Goal: Check status: Check status

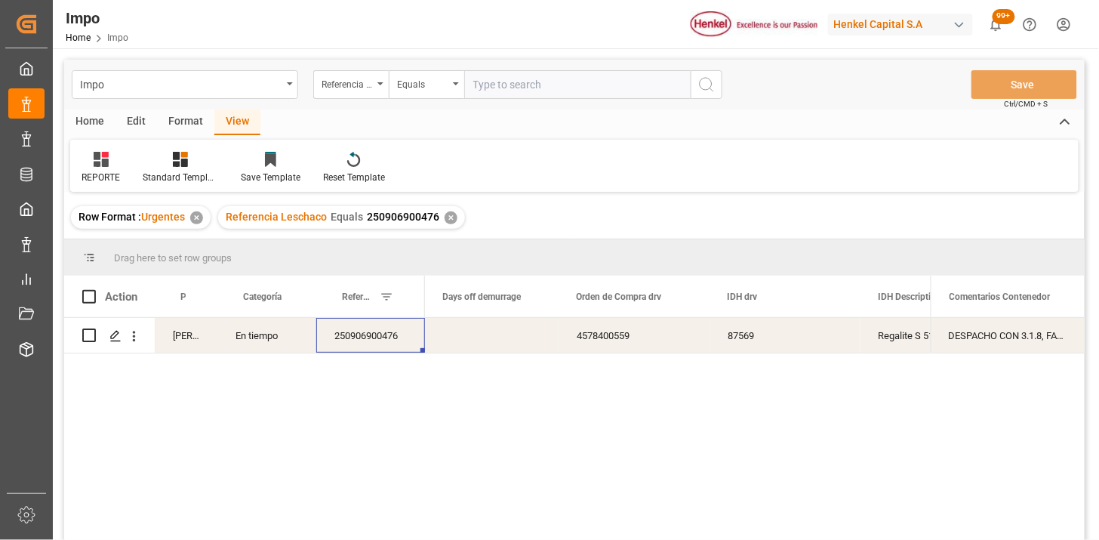
scroll to position [0, 3778]
click at [454, 219] on div "✕" at bounding box center [451, 217] width 13 height 13
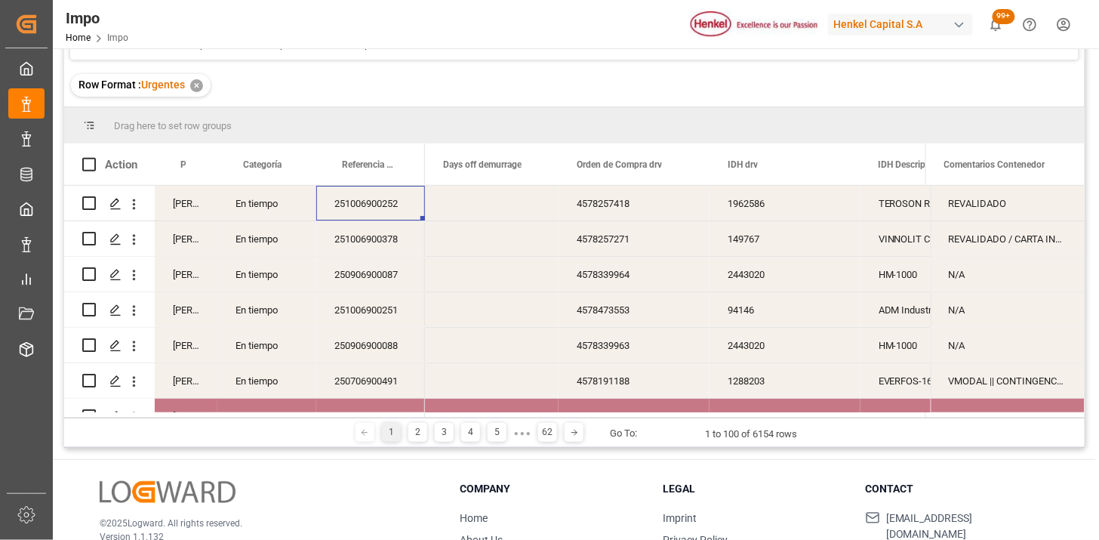
scroll to position [168, 0]
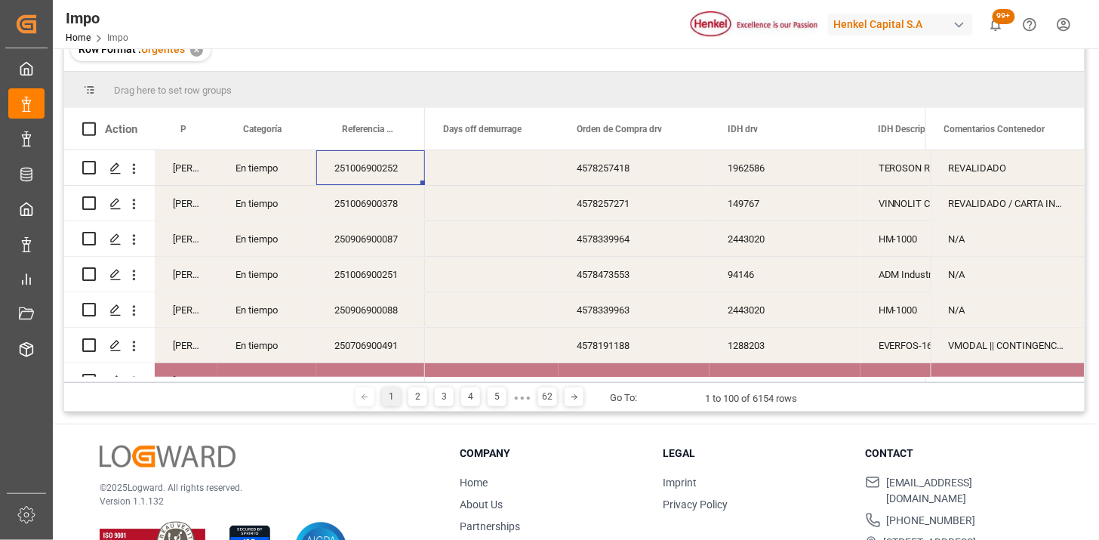
click at [547, 205] on div "Press SPACE to select this row." at bounding box center [492, 203] width 134 height 35
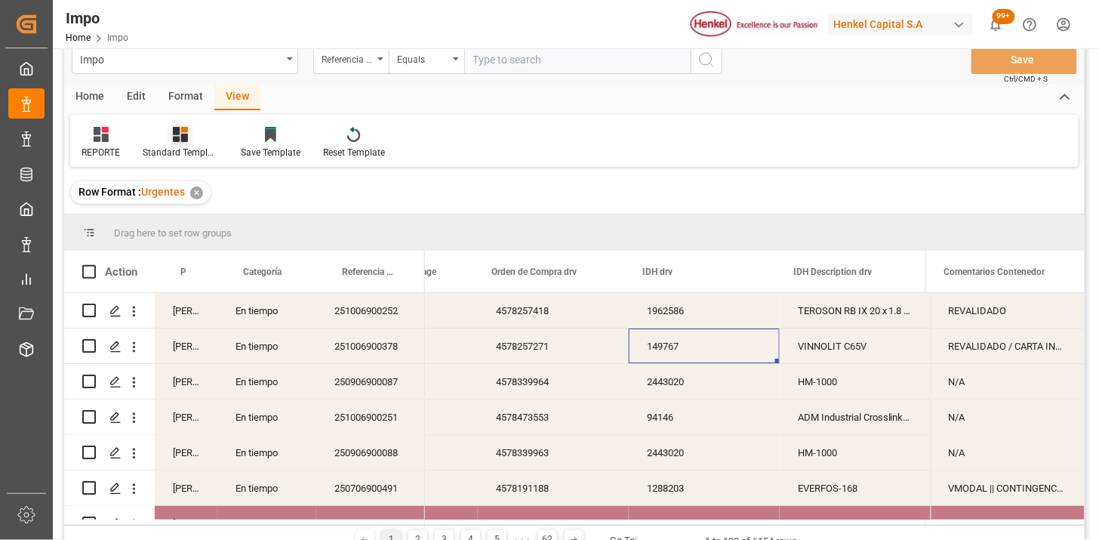
scroll to position [0, 0]
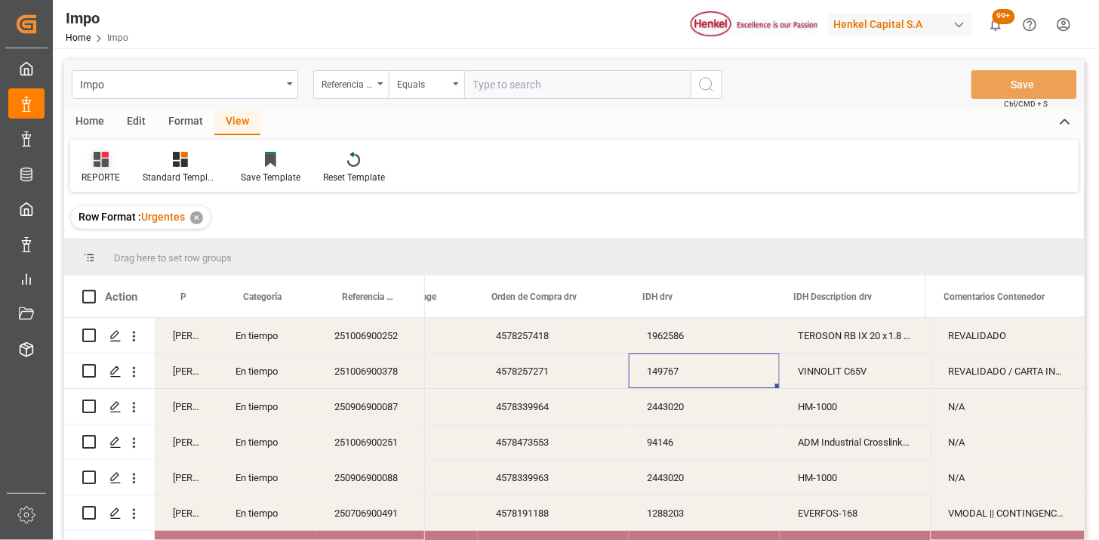
click at [100, 161] on icon at bounding box center [101, 159] width 15 height 15
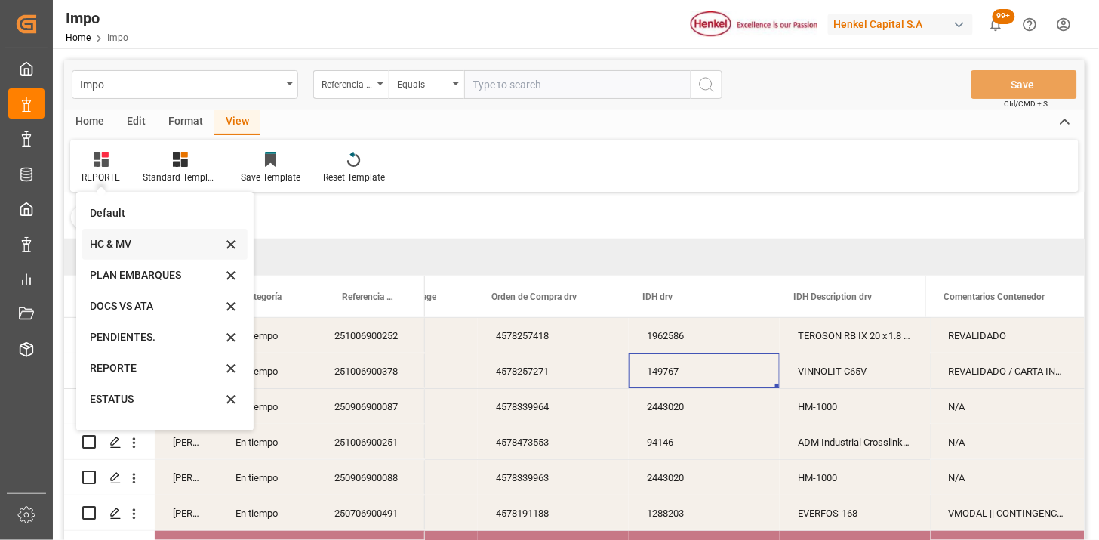
scroll to position [83, 0]
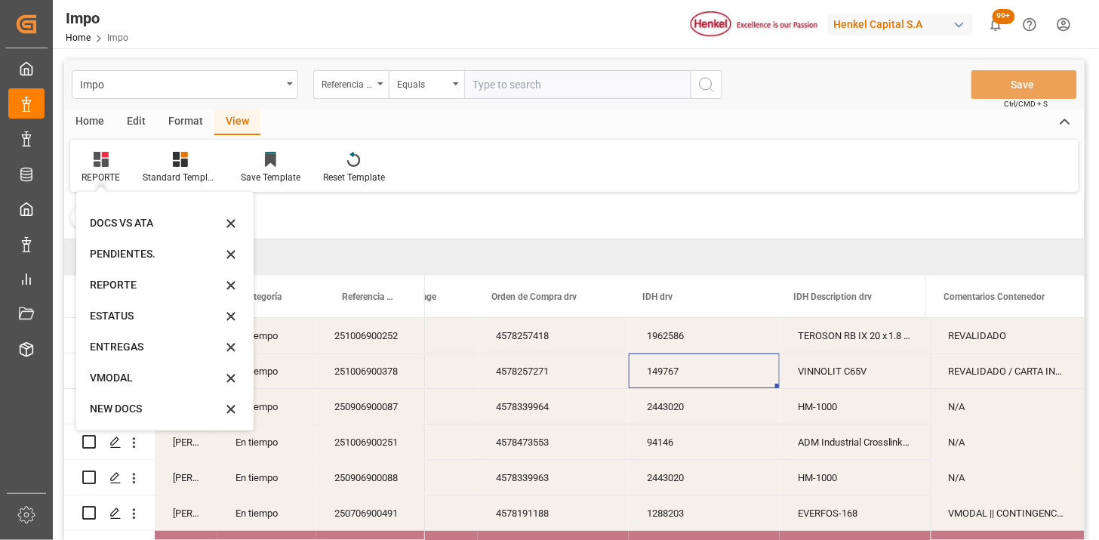
click at [686, 138] on div "Home Edit Format View REPORTE Default HC & MV PLAN EMBARQUES DOCS VS ATA PENDIE…" at bounding box center [574, 150] width 1021 height 82
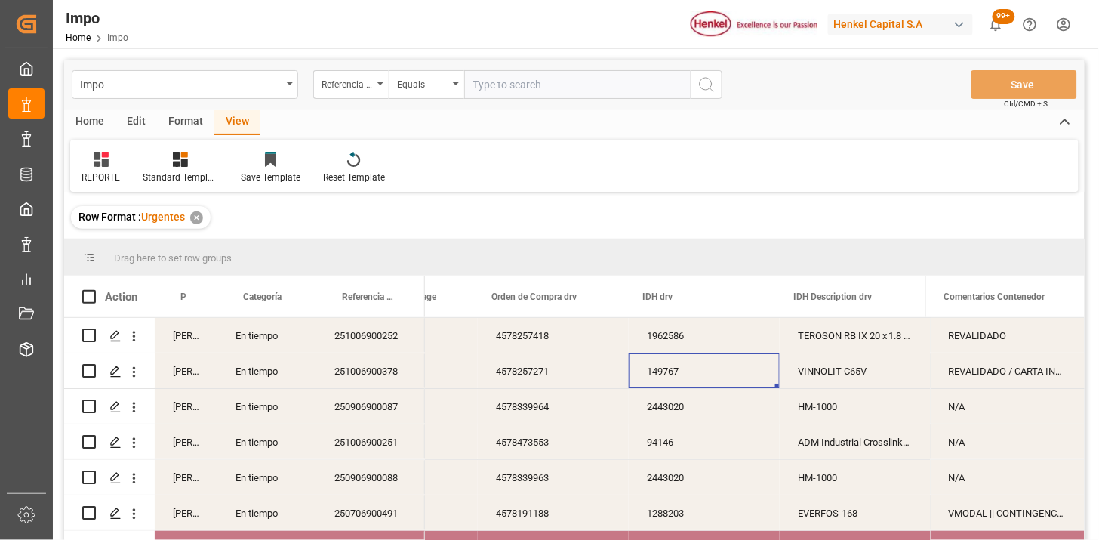
click at [224, 411] on div "En tiempo" at bounding box center [266, 406] width 99 height 35
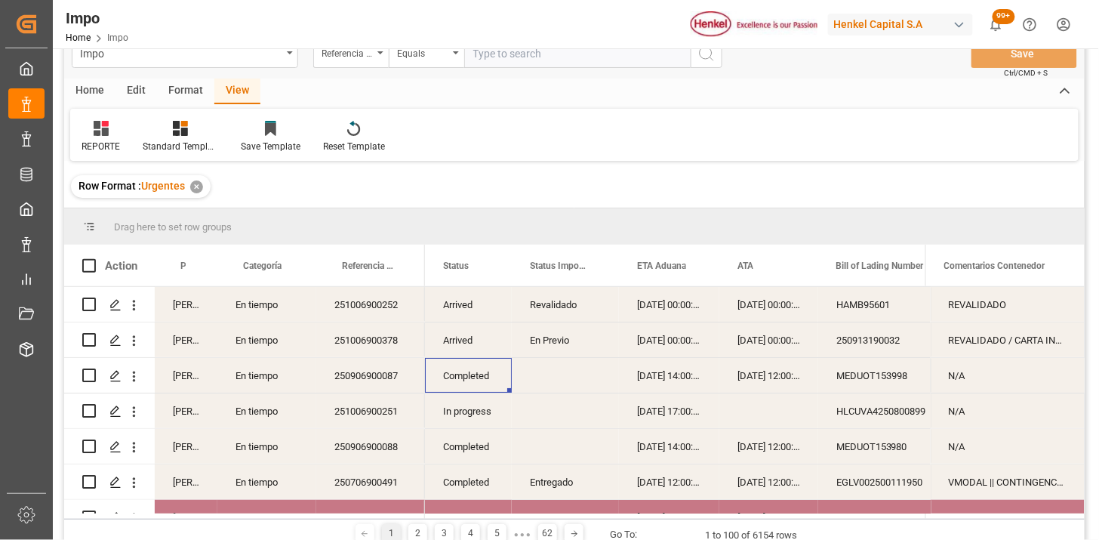
scroll to position [0, 0]
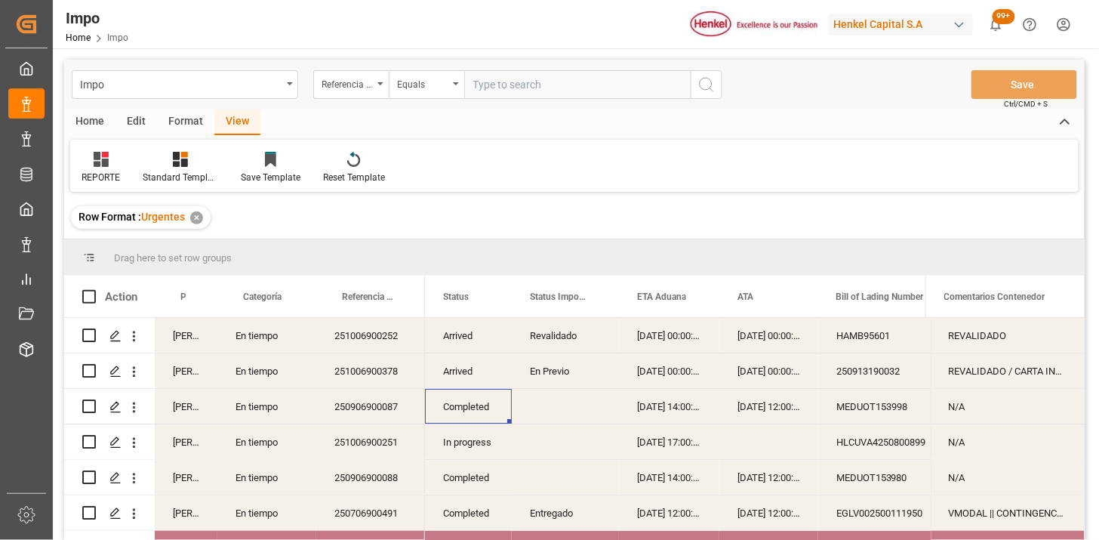
click at [602, 85] on input "text" at bounding box center [577, 84] width 227 height 29
paste input "251006900376"
type input "251006900376"
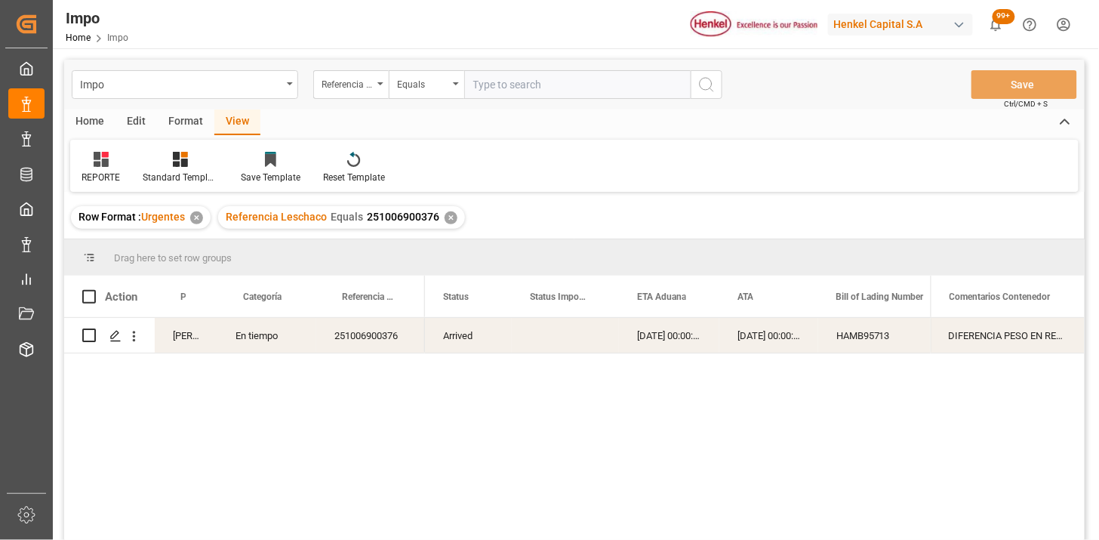
click at [562, 341] on div "Press SPACE to select this row." at bounding box center [565, 335] width 107 height 35
click at [501, 92] on input "text" at bounding box center [577, 84] width 227 height 29
paste input "251015080062"
type input "251015080062"
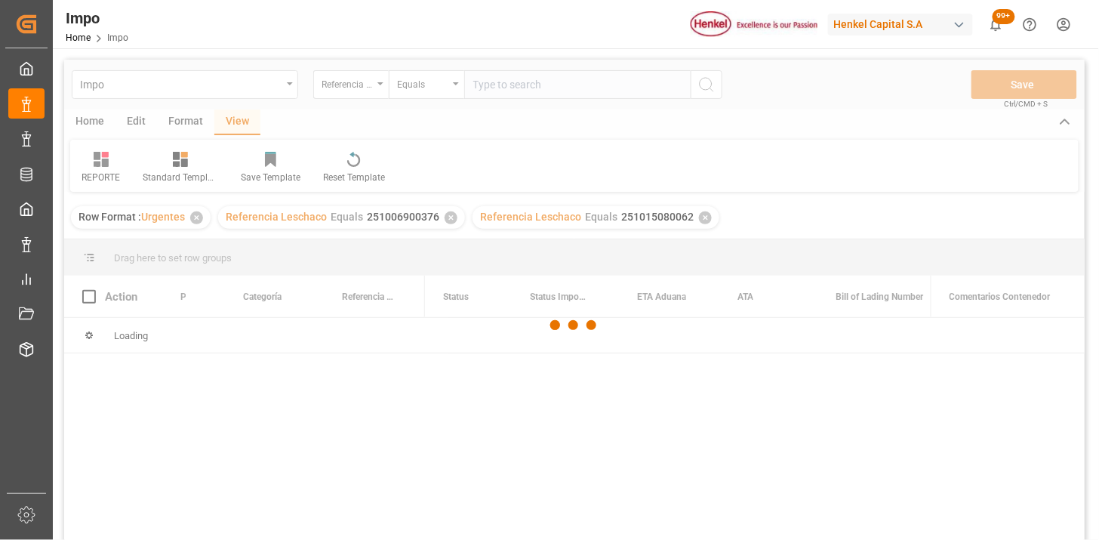
click at [447, 217] on div "✕" at bounding box center [451, 217] width 13 height 13
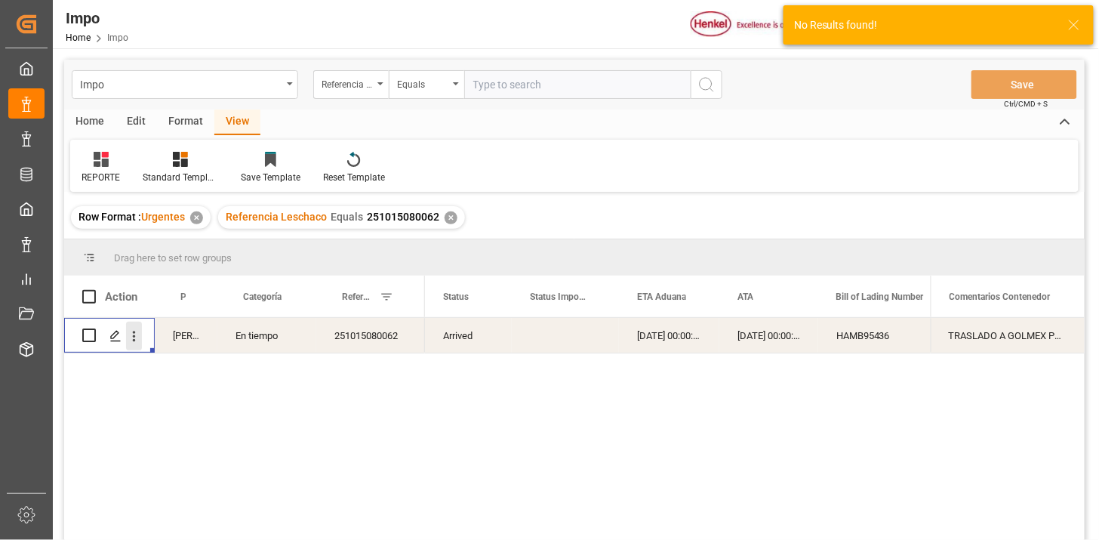
click at [140, 343] on icon "open menu" at bounding box center [134, 336] width 16 height 16
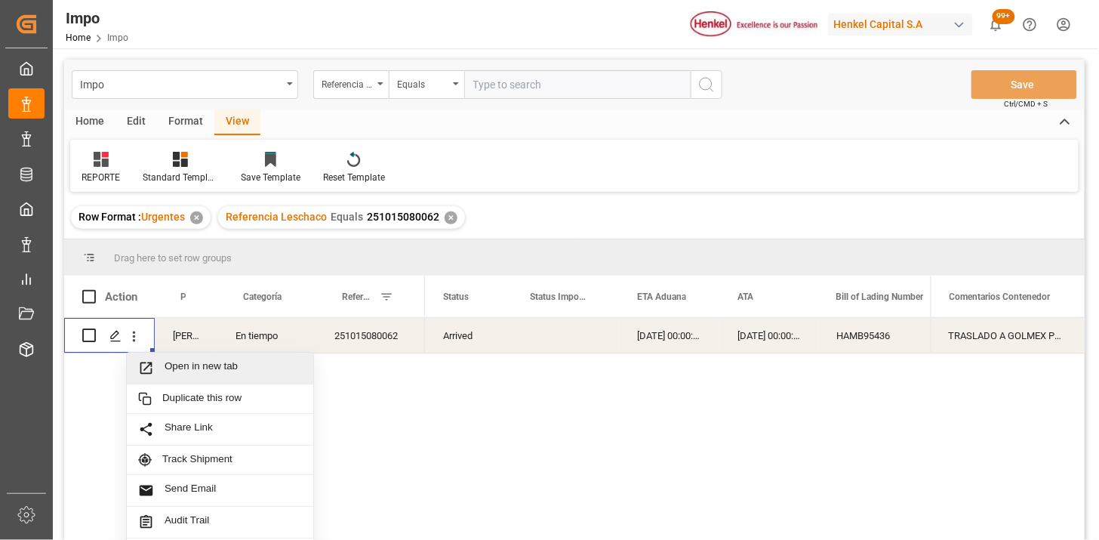
click at [180, 376] on div "Open in new tab" at bounding box center [220, 369] width 186 height 32
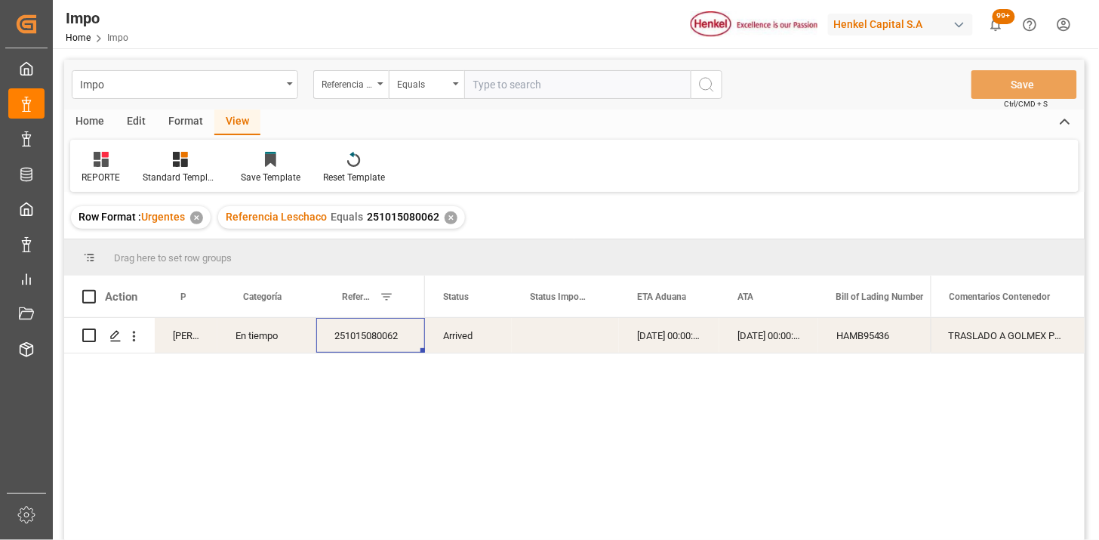
click at [532, 85] on input "text" at bounding box center [577, 84] width 227 height 29
type input "250906900514"
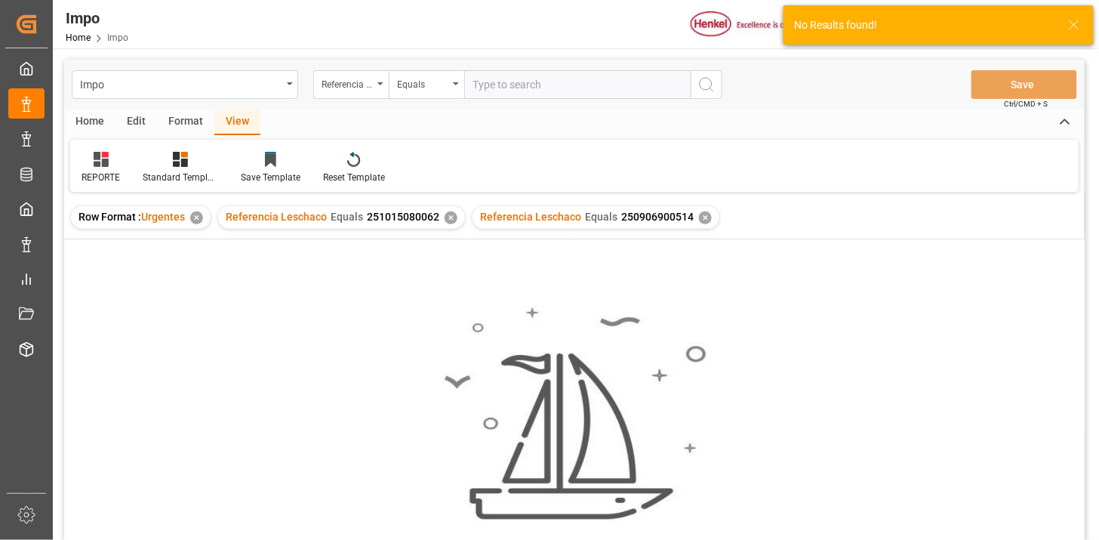
click at [457, 219] on div "Referencia Leschaco Equals 251015080062 ✕" at bounding box center [341, 217] width 247 height 23
click at [451, 223] on div "Referencia Leschaco Equals 251015080062 ✕" at bounding box center [341, 217] width 247 height 23
click at [446, 217] on div "✕" at bounding box center [451, 217] width 13 height 13
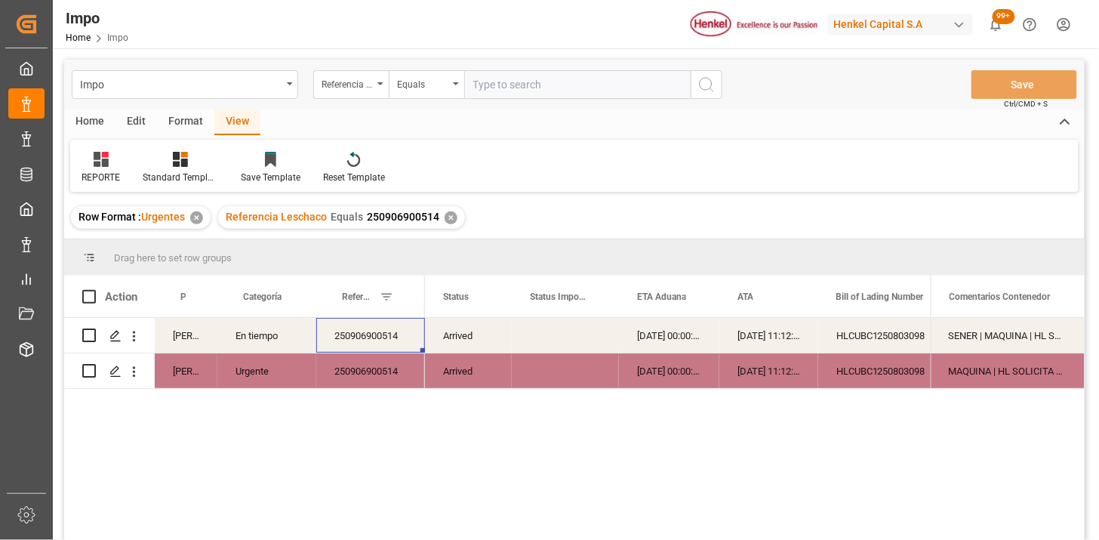
click at [847, 424] on div "Arrived 28-08-2025 00:00:00 28-08-2025 11:12:00 HLCUBC1250803098 HLXU5656586 Ar…" at bounding box center [678, 434] width 506 height 232
click at [637, 382] on div "28-08-2025 00:00:00" at bounding box center [669, 370] width 100 height 35
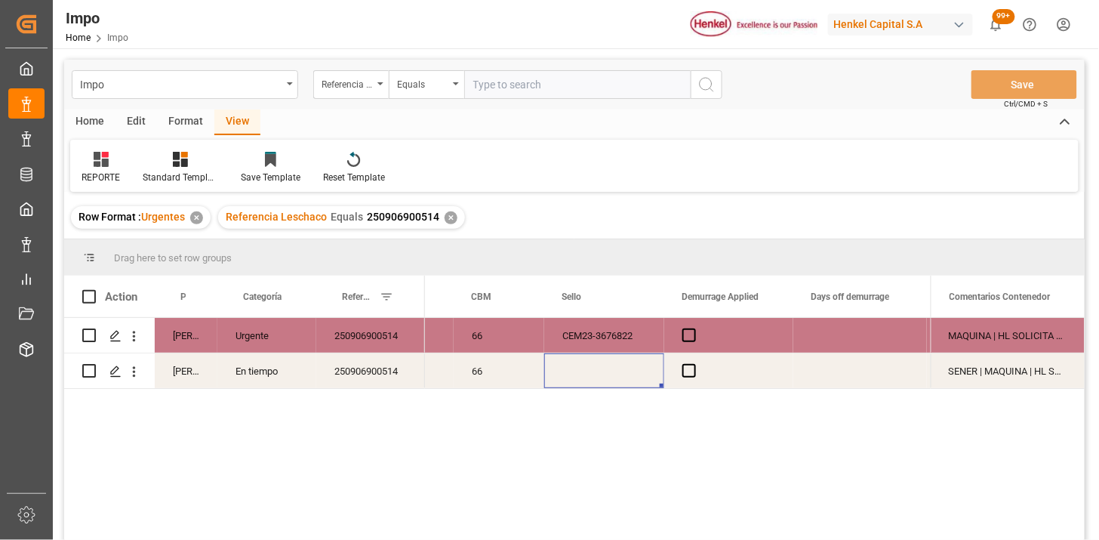
click at [532, 91] on input "text" at bounding box center [577, 84] width 227 height 29
paste input "251015080007"
type input "251015080007"
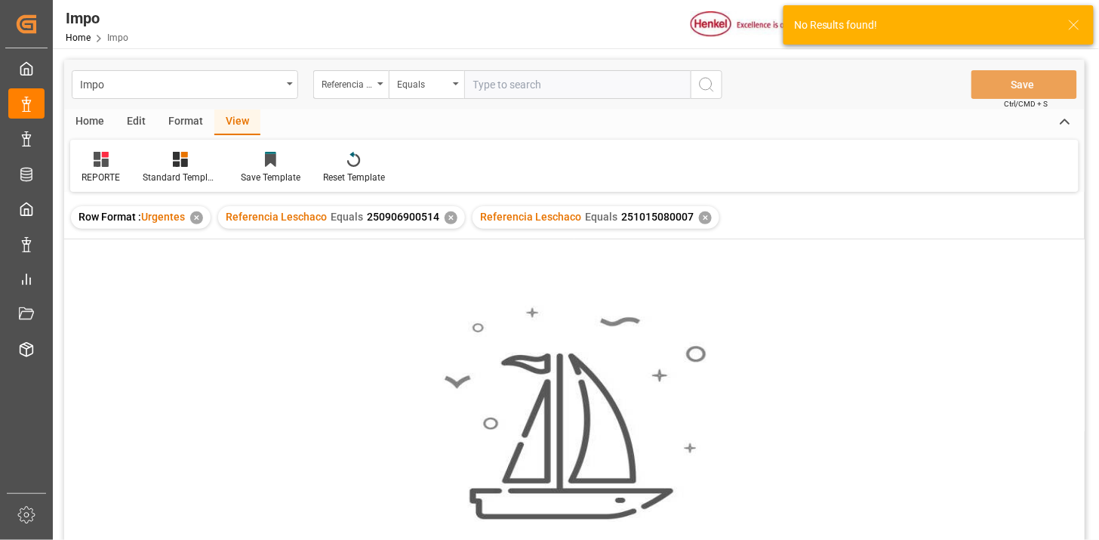
click at [447, 219] on div "✕" at bounding box center [451, 217] width 13 height 13
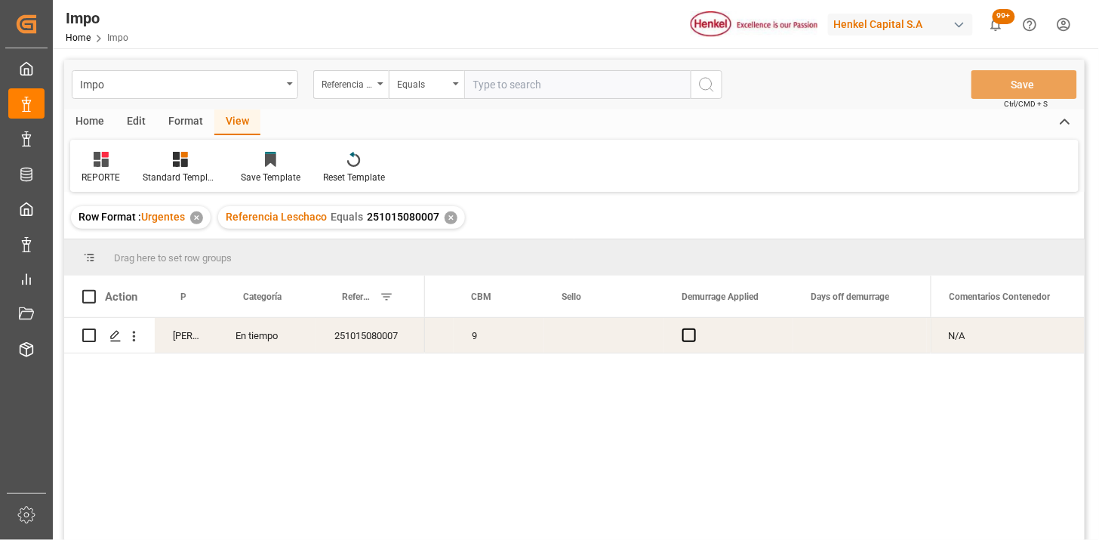
click at [536, 350] on div "9" at bounding box center [499, 335] width 91 height 35
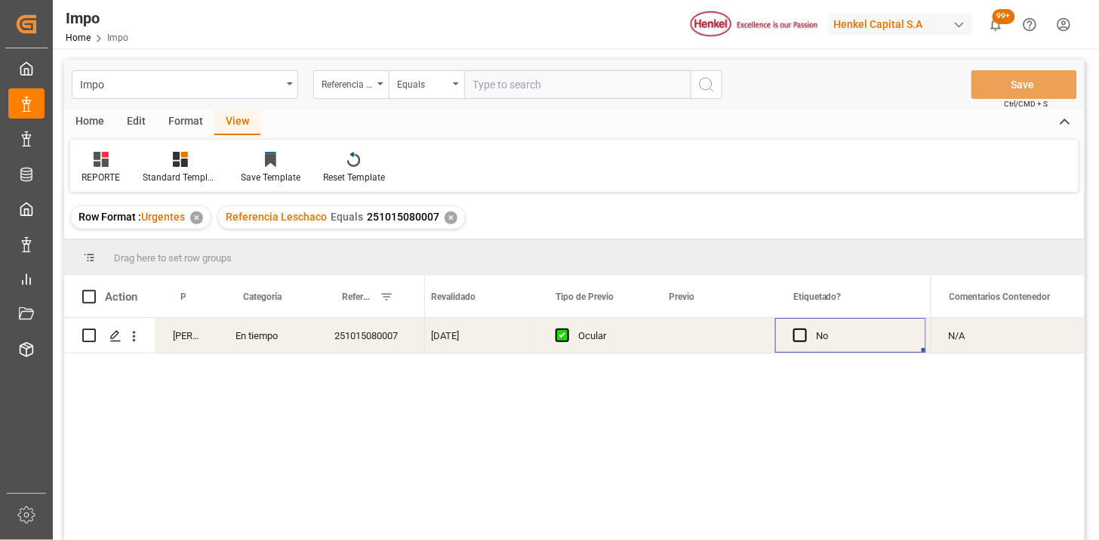
scroll to position [0, 1788]
click at [577, 340] on div "Press SPACE to select this row." at bounding box center [589, 335] width 125 height 35
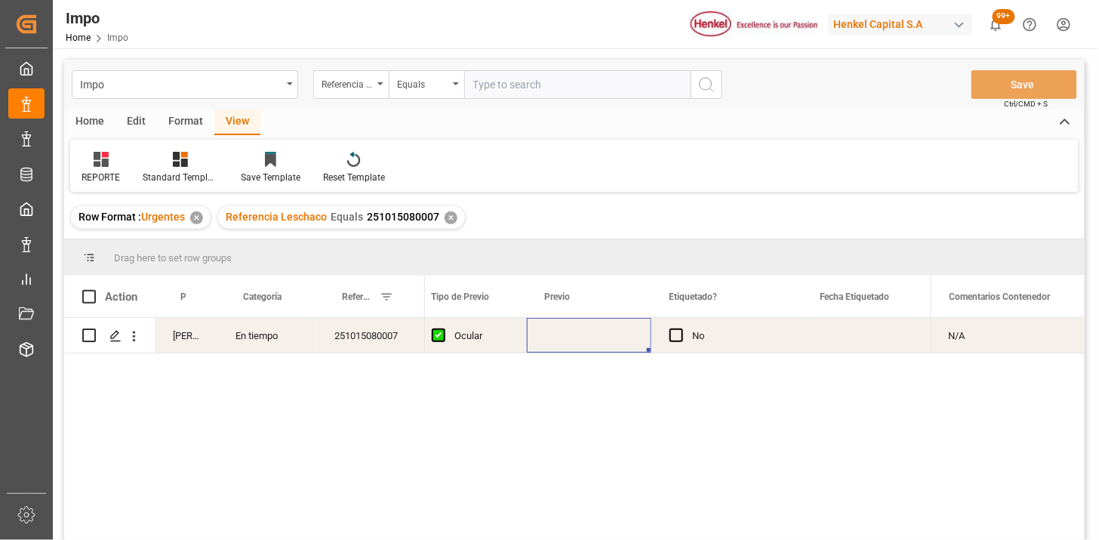
click at [577, 340] on div "Press SPACE to select this row." at bounding box center [589, 335] width 125 height 35
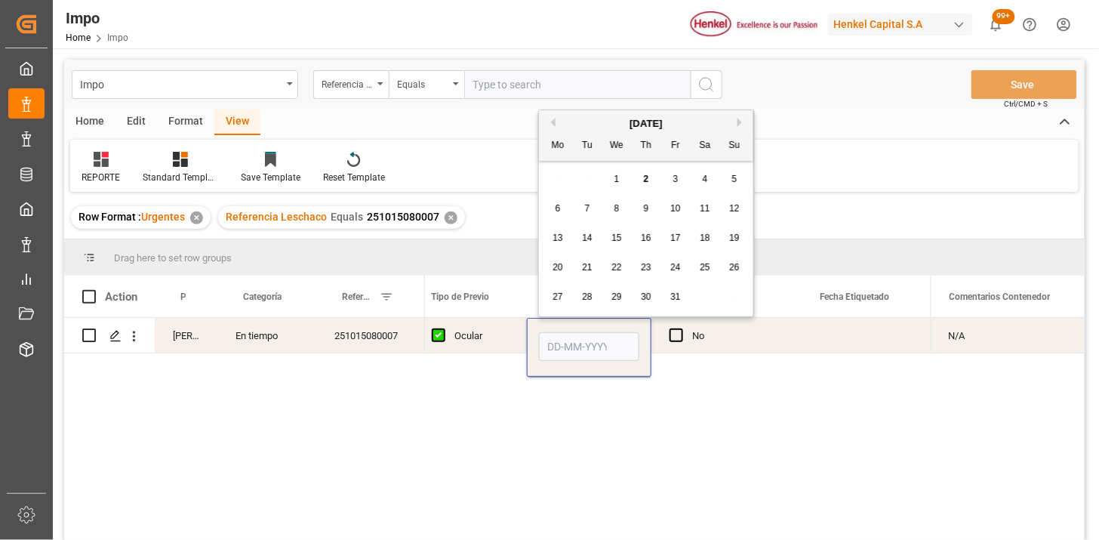
click at [577, 340] on input "Press SPACE to select this row." at bounding box center [589, 346] width 100 height 29
type input "03-10-2025"
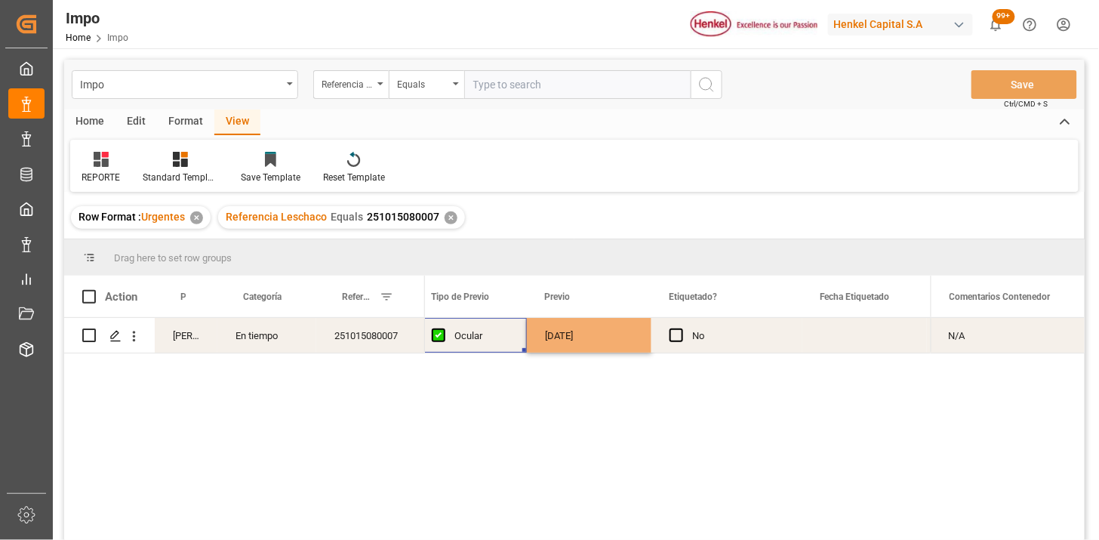
click at [496, 342] on div "Ocular" at bounding box center [482, 336] width 54 height 35
click at [522, 79] on input "text" at bounding box center [577, 84] width 227 height 29
paste input "250915080125"
type input "250915080125"
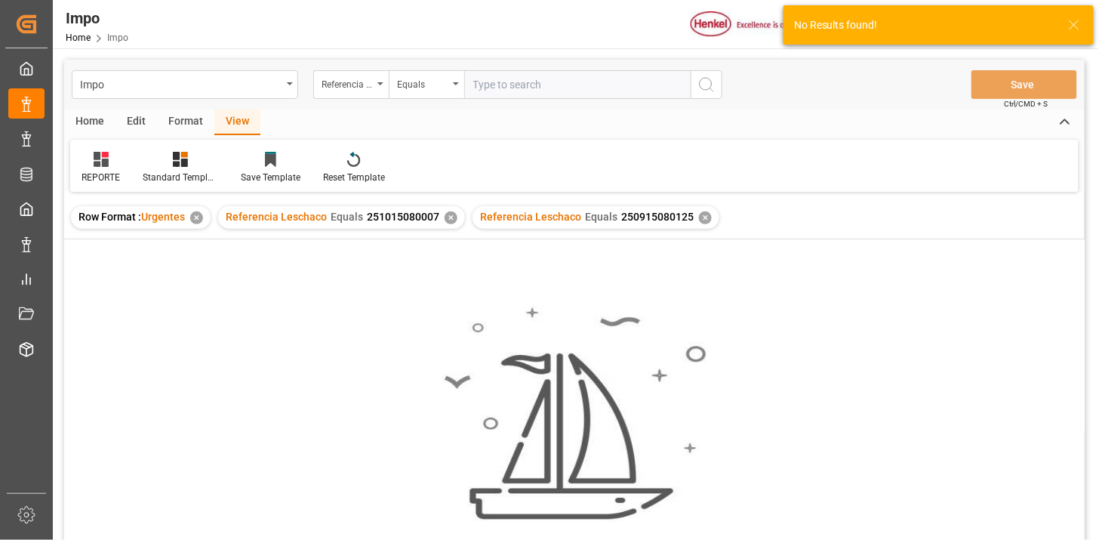
click at [448, 219] on div "✕" at bounding box center [451, 217] width 13 height 13
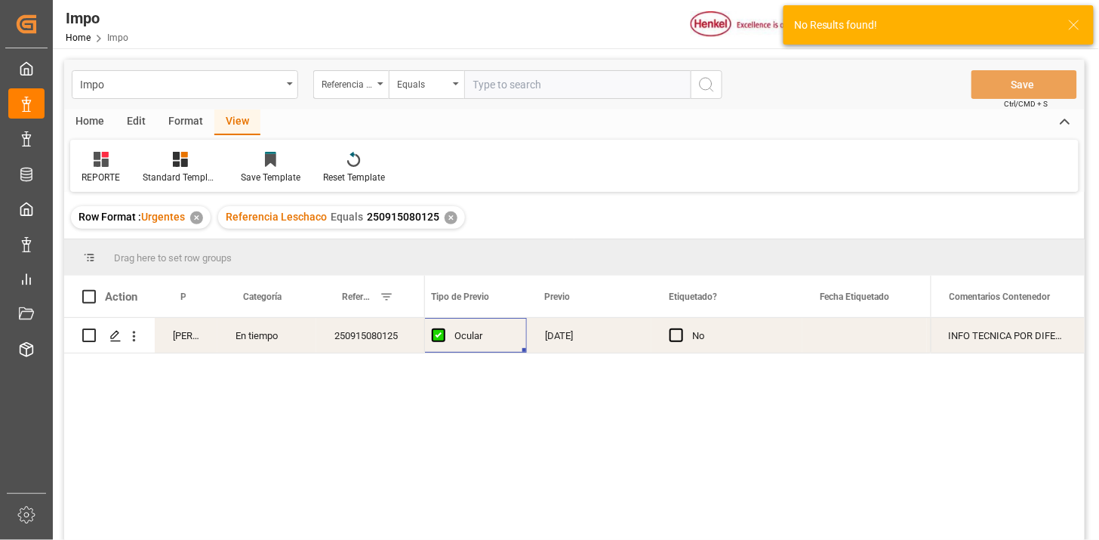
click at [817, 334] on div "Press SPACE to select this row." at bounding box center [865, 335] width 125 height 35
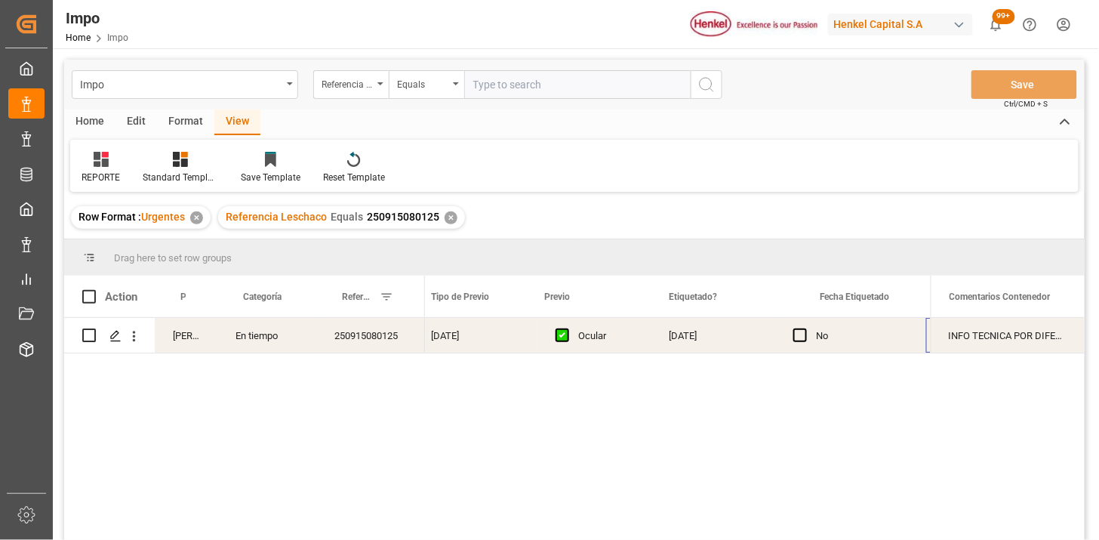
scroll to position [0, 1788]
click at [733, 340] on div "Press SPACE to select this row." at bounding box center [726, 335] width 125 height 35
click at [732, 338] on div "Press SPACE to select this row." at bounding box center [726, 335] width 125 height 35
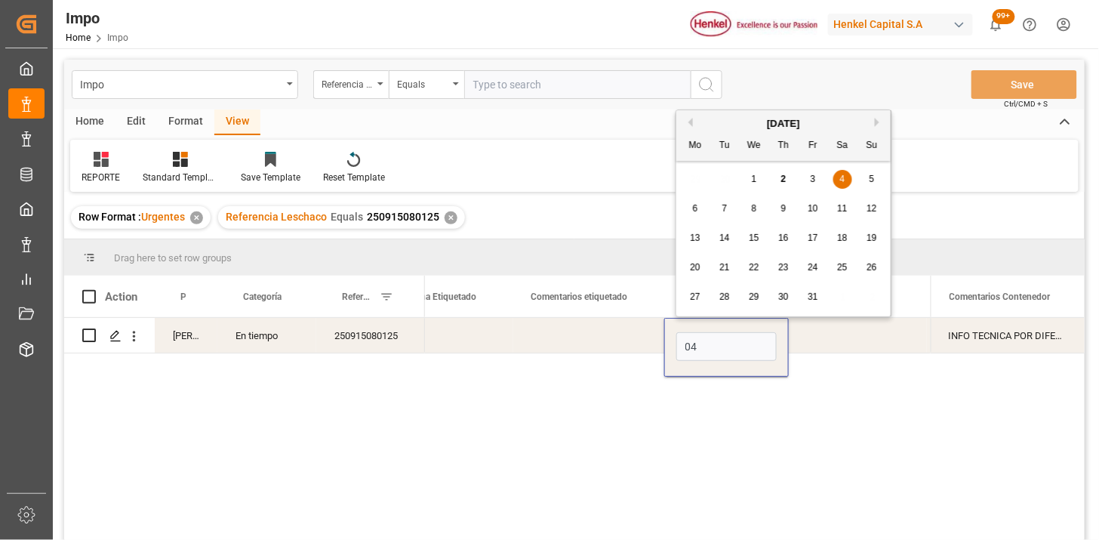
type input "04-10-2025"
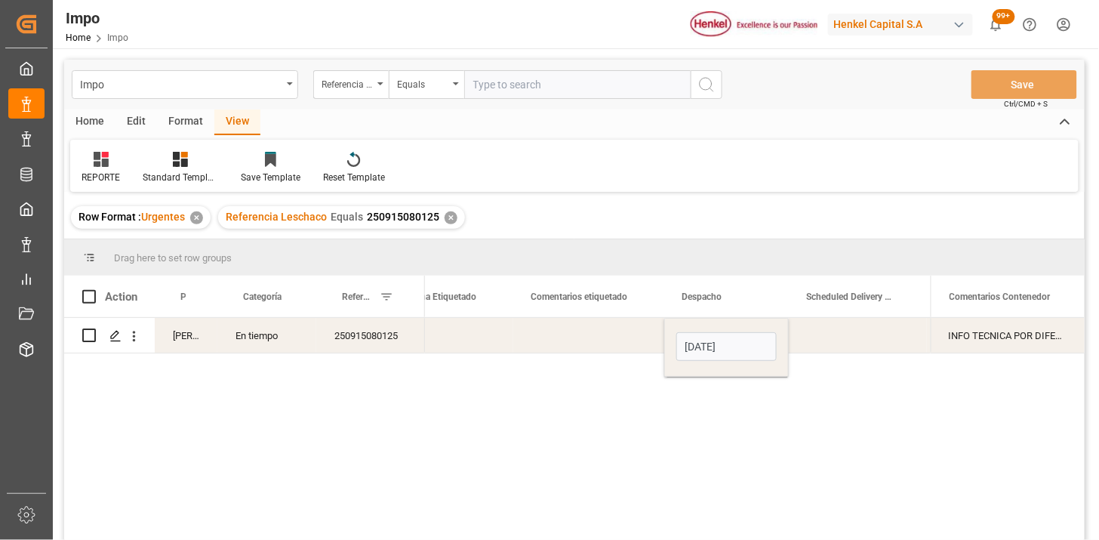
click at [601, 340] on div "Press SPACE to select this row." at bounding box center [588, 335] width 151 height 35
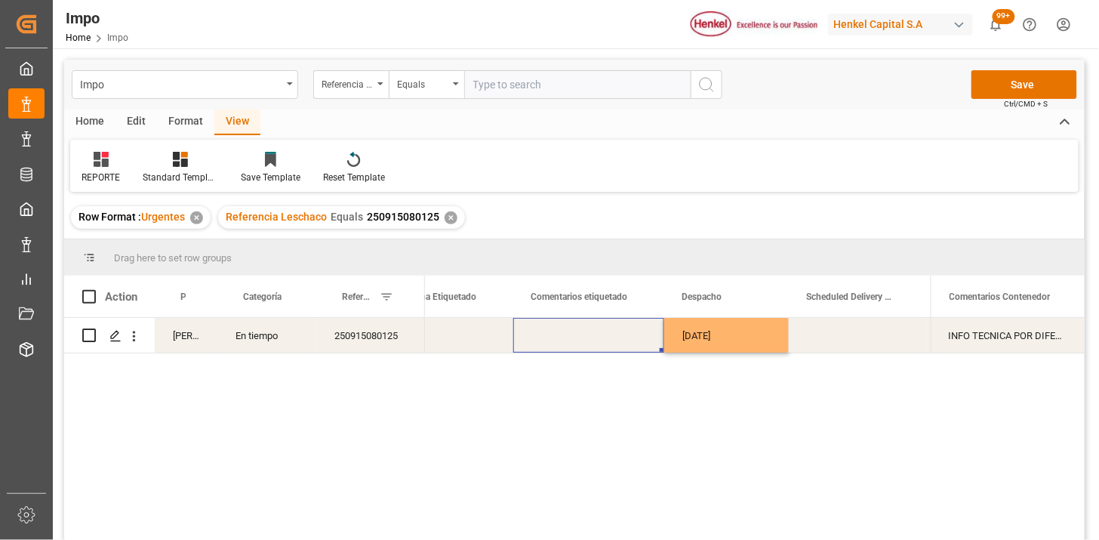
click at [718, 344] on div "04-10-2025" at bounding box center [726, 335] width 125 height 35
click at [602, 350] on div "Press SPACE to select this row." at bounding box center [588, 335] width 151 height 35
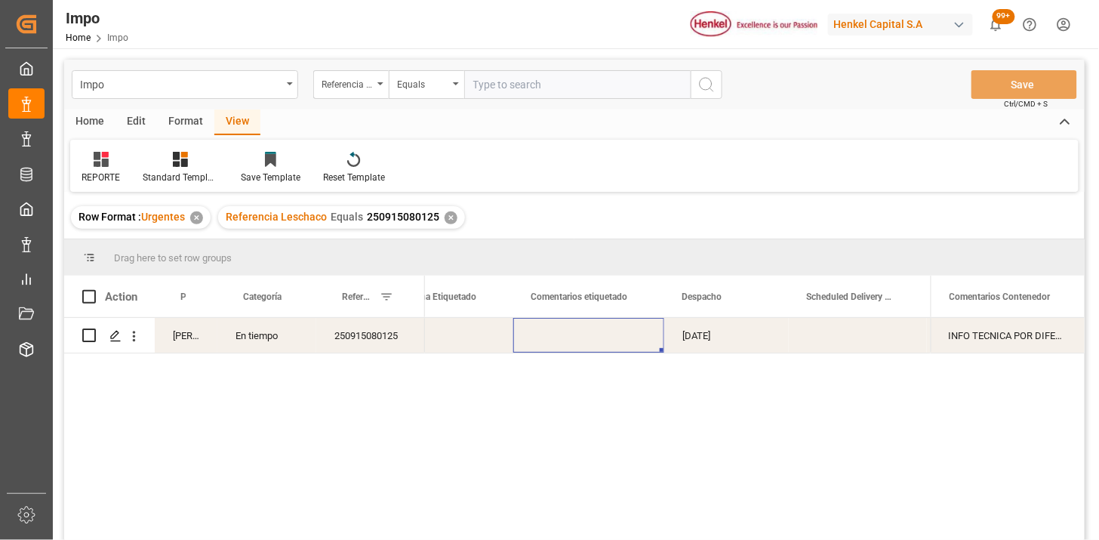
drag, startPoint x: 570, startPoint y: 77, endPoint x: 587, endPoint y: 85, distance: 18.6
click at [569, 77] on input "text" at bounding box center [577, 84] width 227 height 29
paste input "250906900476"
paste input "6"
type input "250906900476"
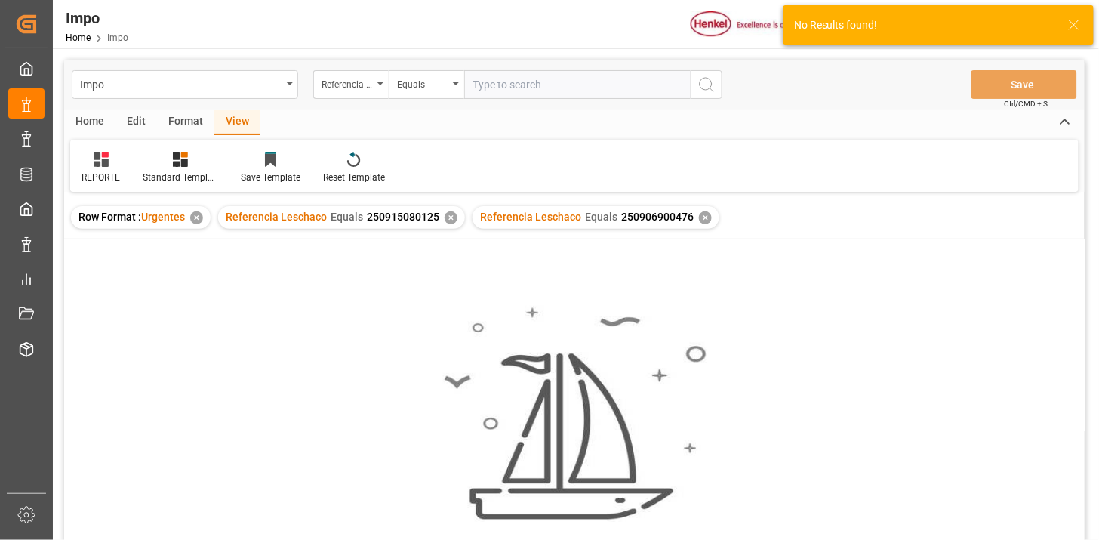
click at [446, 217] on div "✕" at bounding box center [451, 217] width 13 height 13
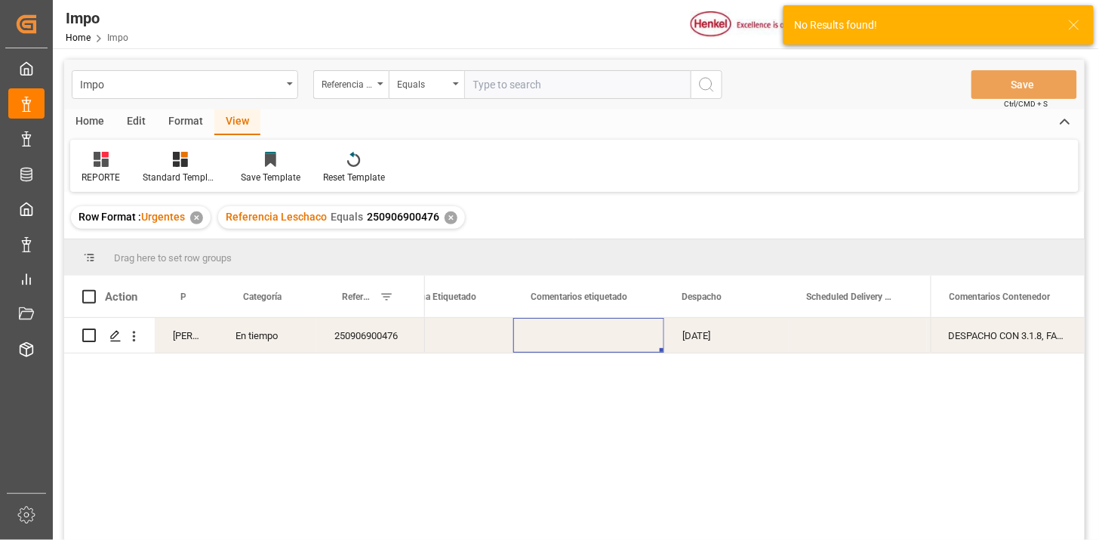
drag, startPoint x: 397, startPoint y: 350, endPoint x: 366, endPoint y: 328, distance: 37.9
click at [378, 334] on div "250906900476" at bounding box center [370, 335] width 109 height 35
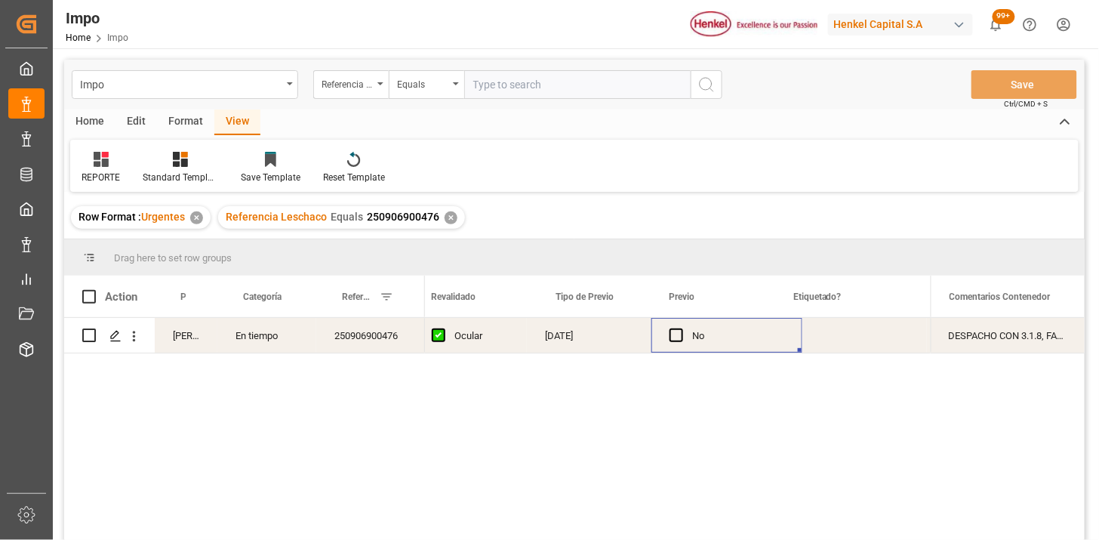
scroll to position [0, 1788]
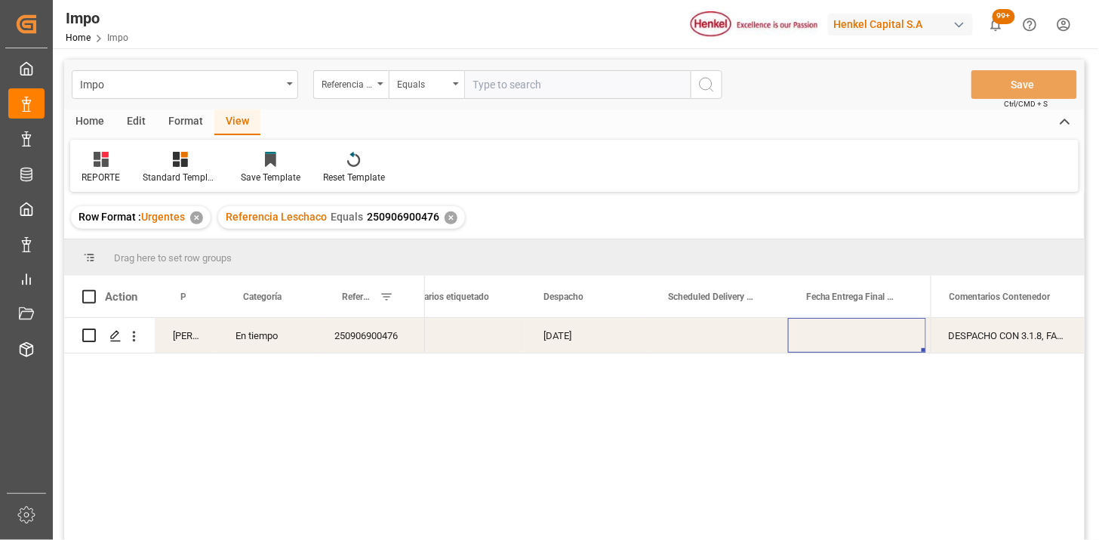
click at [692, 341] on div "Press SPACE to select this row." at bounding box center [719, 335] width 138 height 35
click at [691, 340] on div "Press SPACE to select this row." at bounding box center [719, 335] width 138 height 35
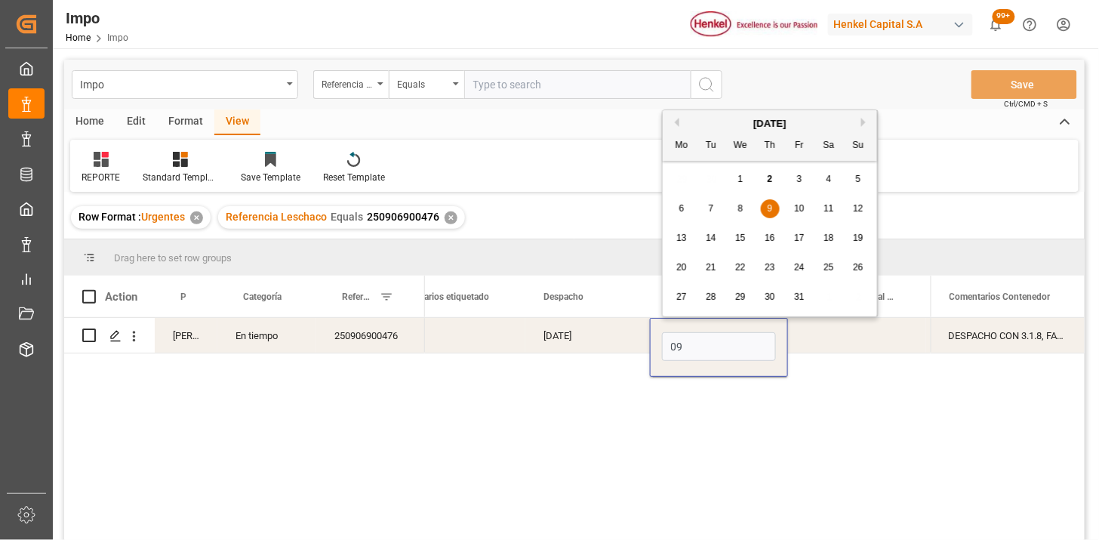
type input "09-10-2025"
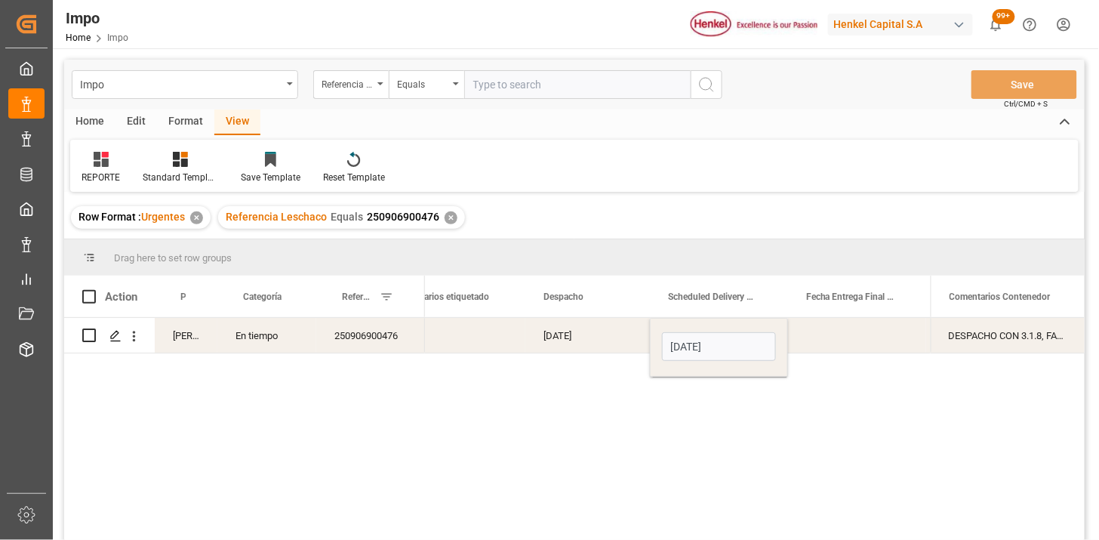
click at [590, 328] on div "20-09-2025" at bounding box center [587, 335] width 125 height 35
click at [547, 91] on input "text" at bounding box center [577, 84] width 227 height 29
paste input "251006900373"
type input "251006900373"
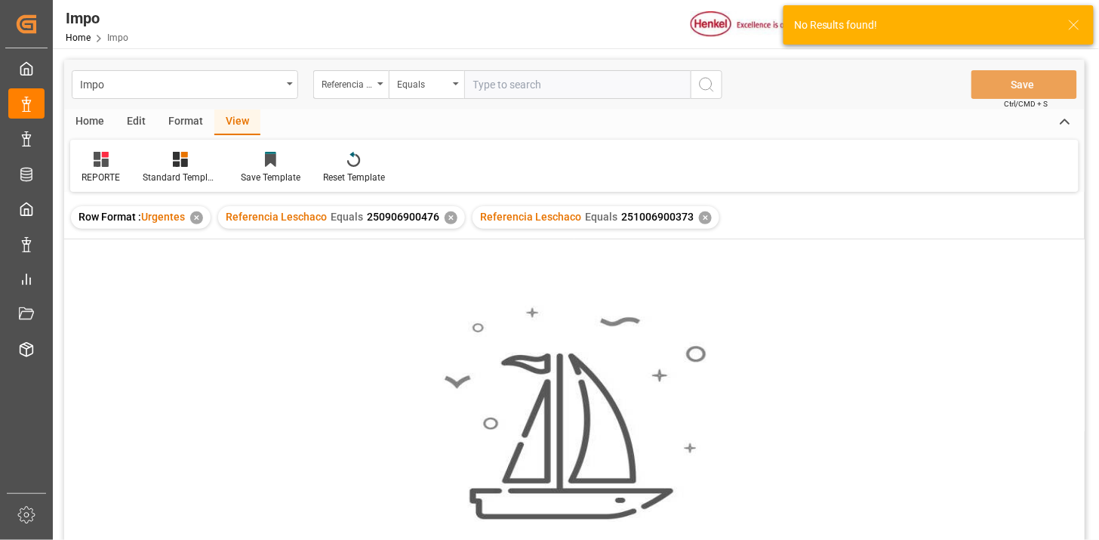
click at [449, 220] on div "✕" at bounding box center [451, 217] width 13 height 13
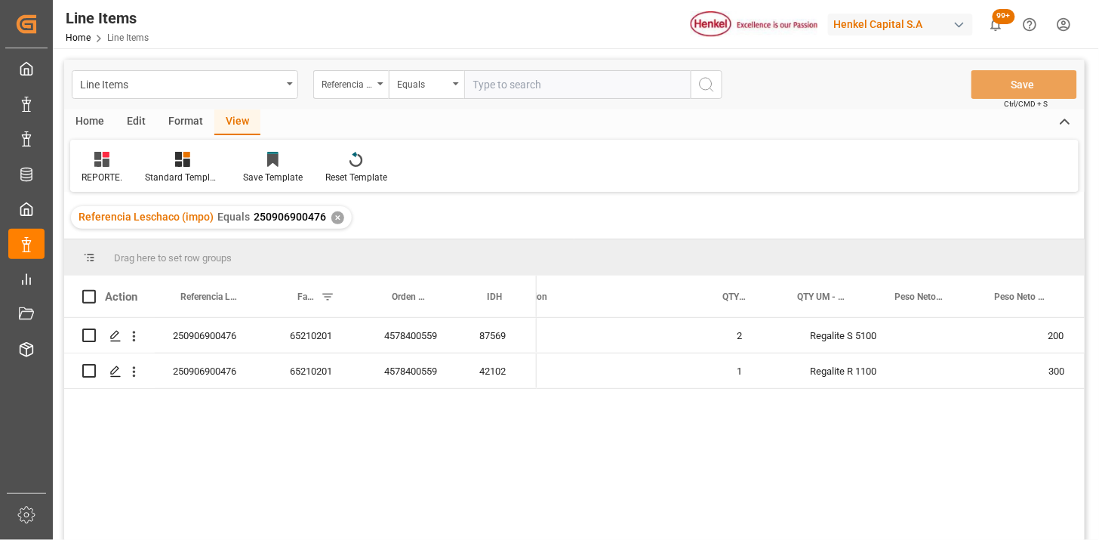
scroll to position [0, 326]
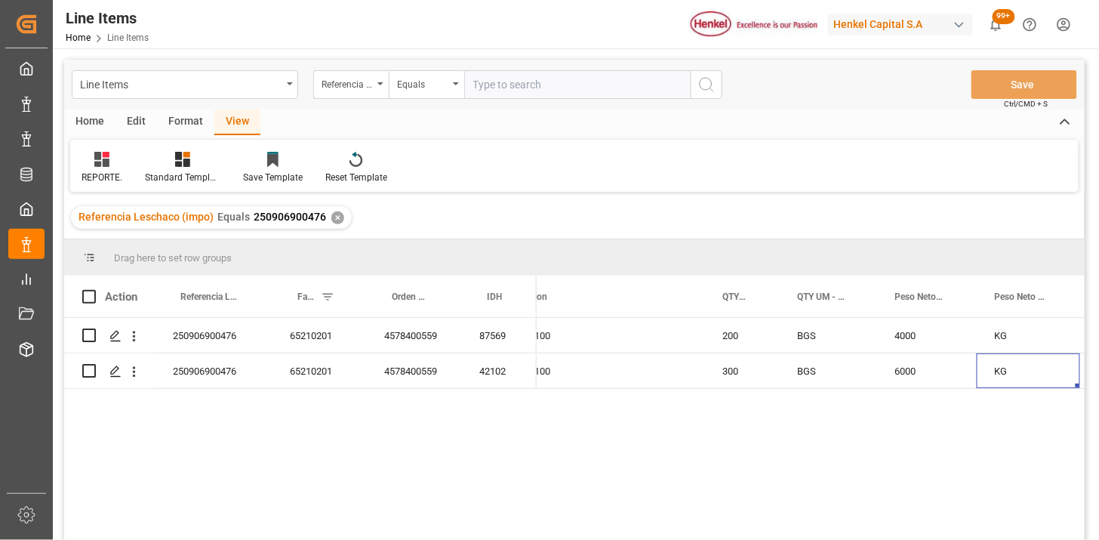
click at [530, 77] on input "text" at bounding box center [577, 84] width 227 height 29
paste input "251015080062"
type input "251015080062"
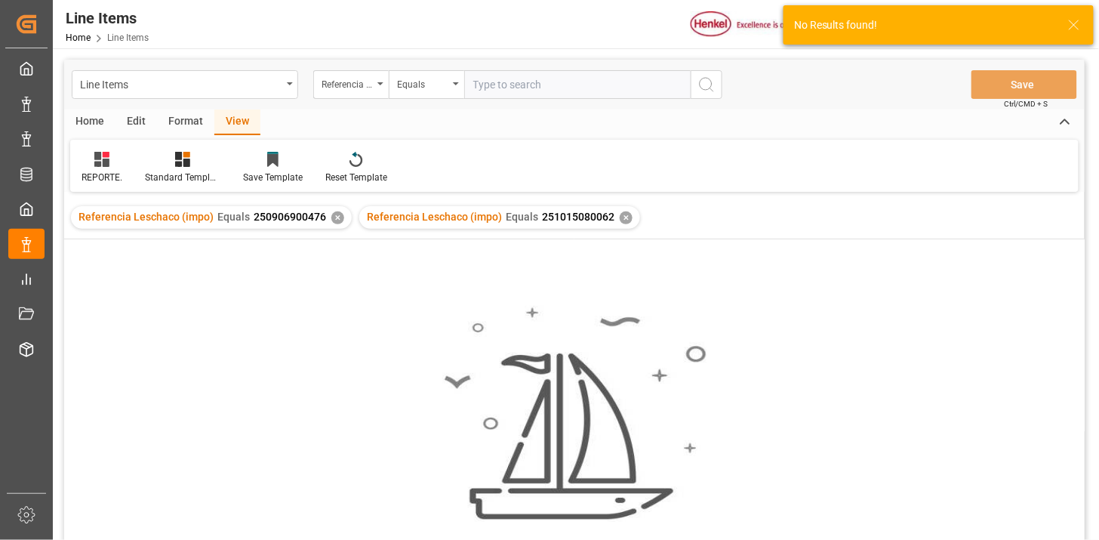
click at [335, 217] on div "✕" at bounding box center [337, 217] width 13 height 13
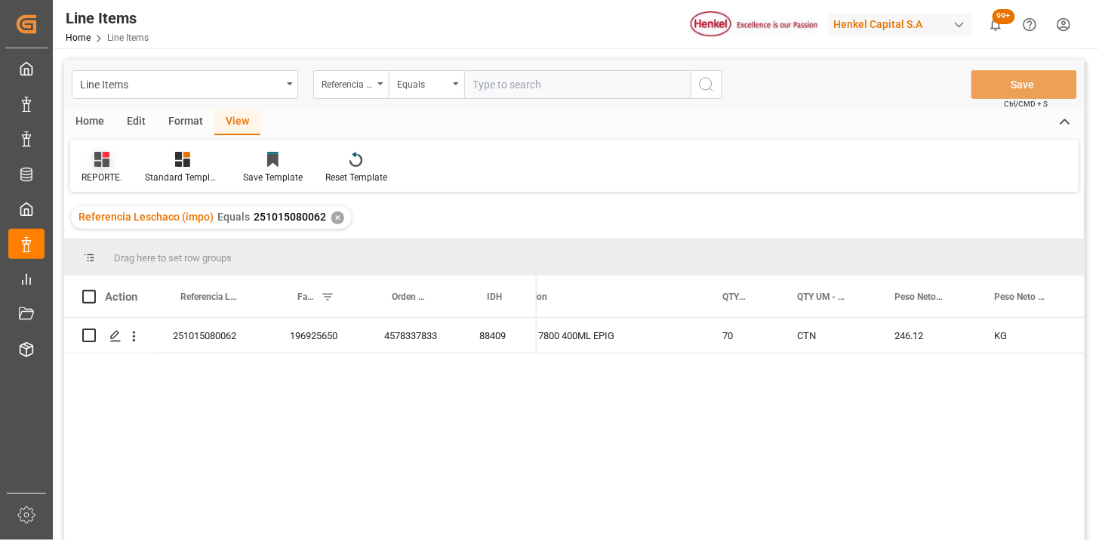
click at [109, 162] on icon at bounding box center [101, 159] width 15 height 15
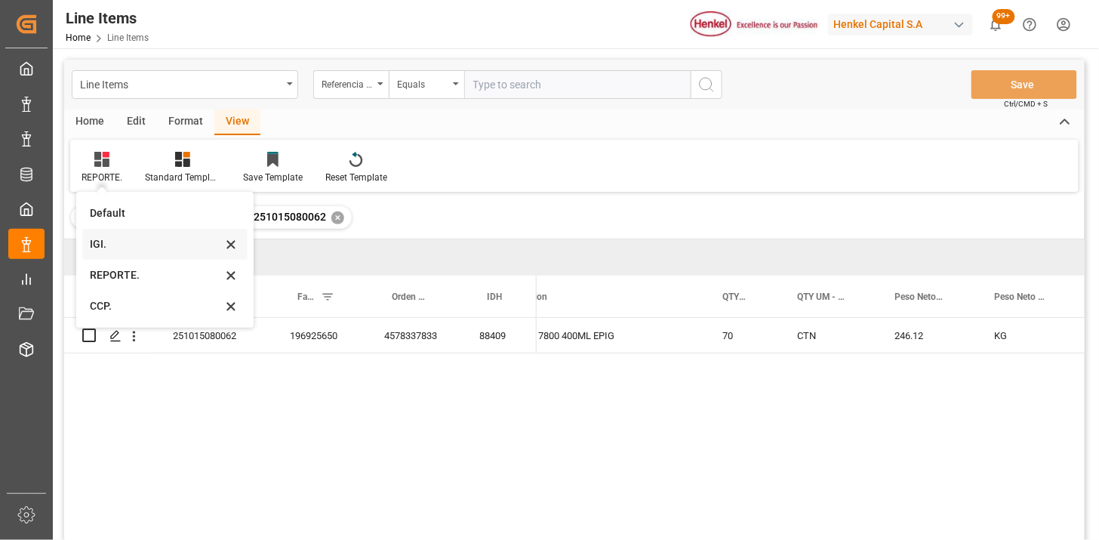
click at [114, 248] on div "IGI." at bounding box center [156, 244] width 132 height 16
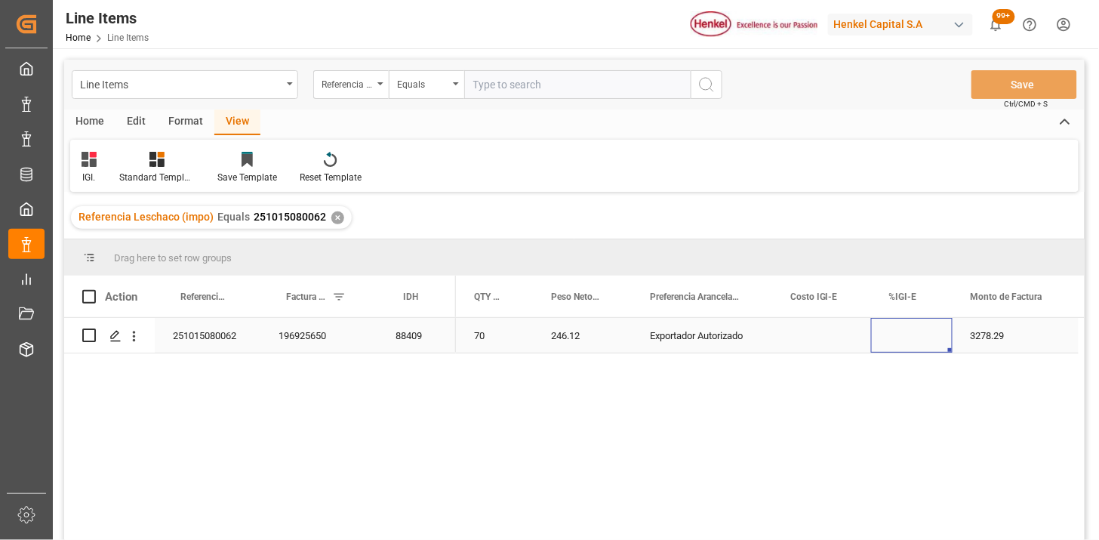
click at [899, 343] on div "Press SPACE to select this row." at bounding box center [912, 335] width 82 height 35
click at [899, 343] on input "Press SPACE to select this row." at bounding box center [911, 344] width 57 height 29
type input "0"
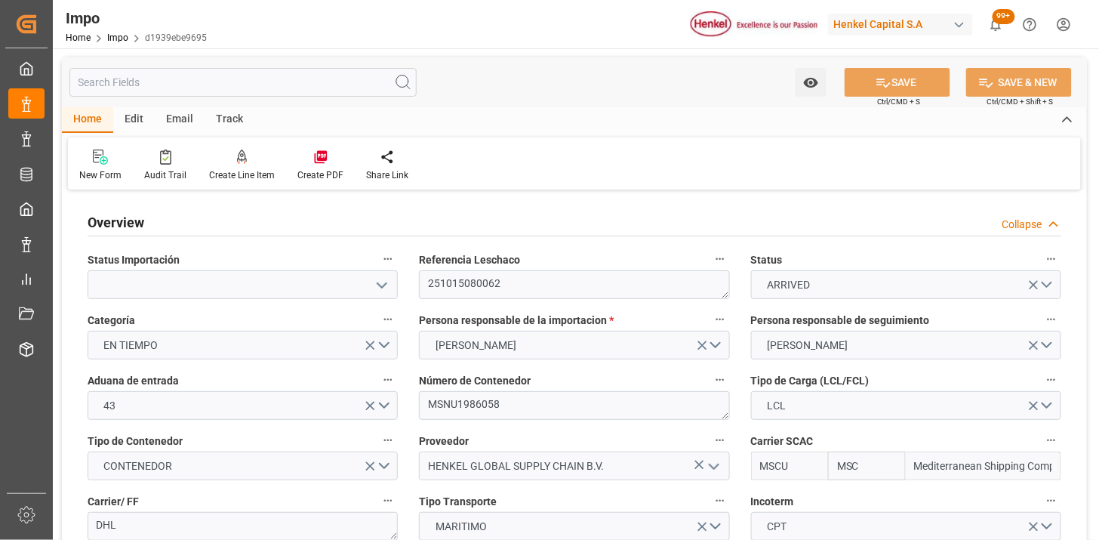
type input "MSC"
type input "Mediterranean Shipping Company"
type input "1"
type input "1.162"
type input "1"
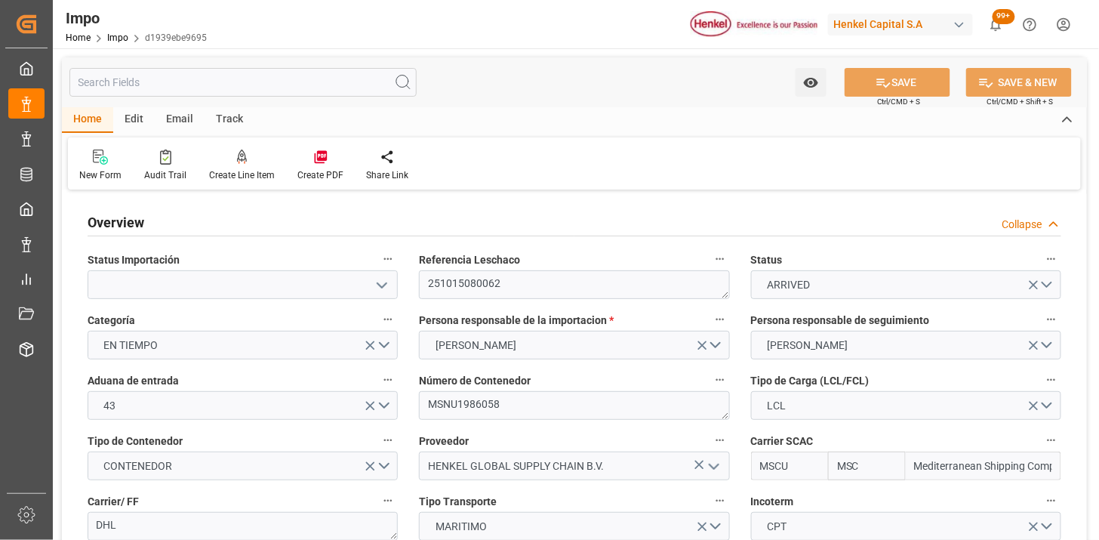
type input "[DATE]"
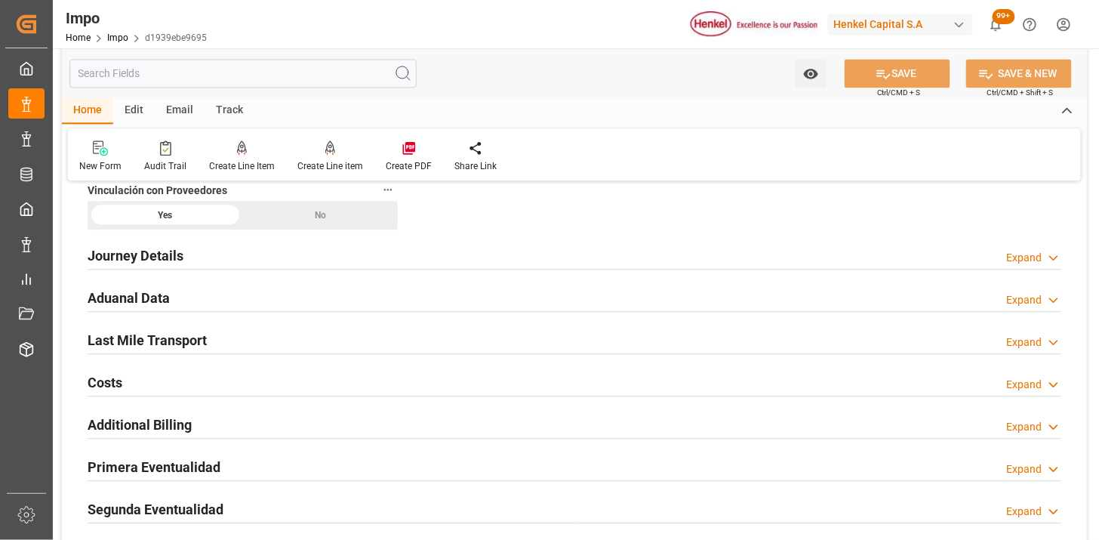
scroll to position [1006, 0]
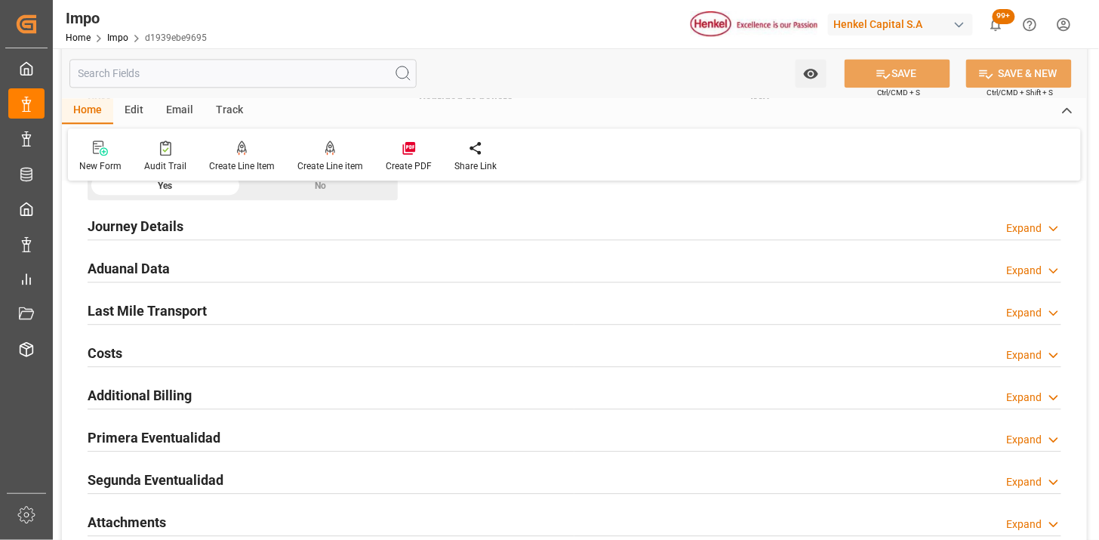
click at [322, 272] on div "Aduanal Data Expand" at bounding box center [575, 267] width 974 height 29
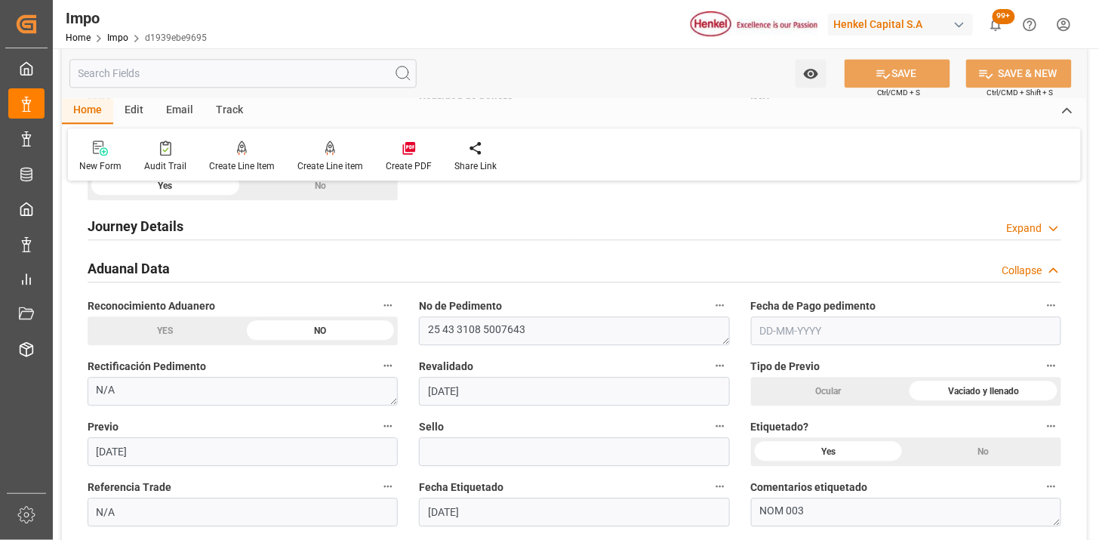
click at [849, 331] on input "text" at bounding box center [906, 330] width 310 height 29
type input "[DATE]"
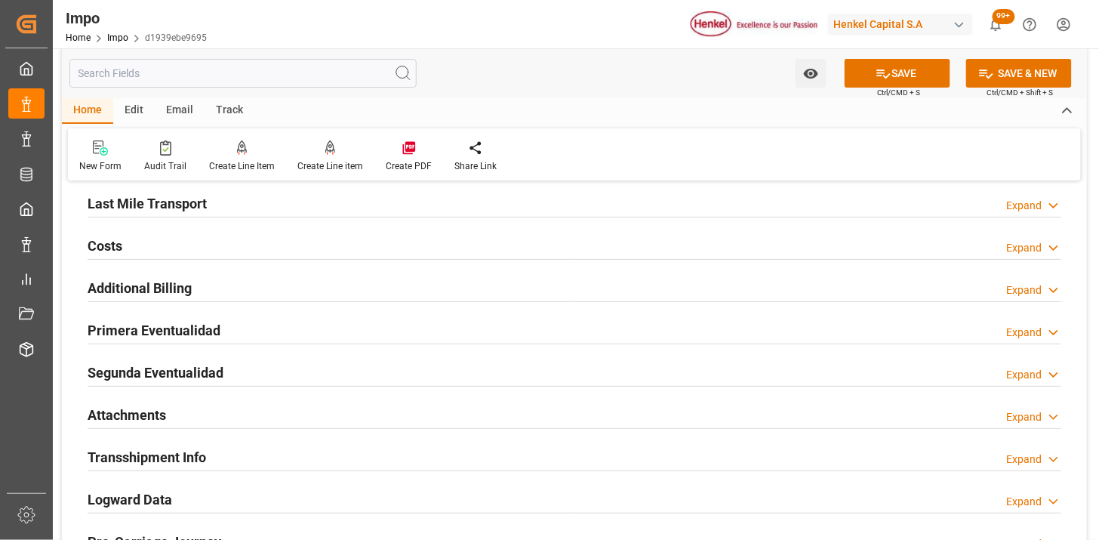
scroll to position [1678, 0]
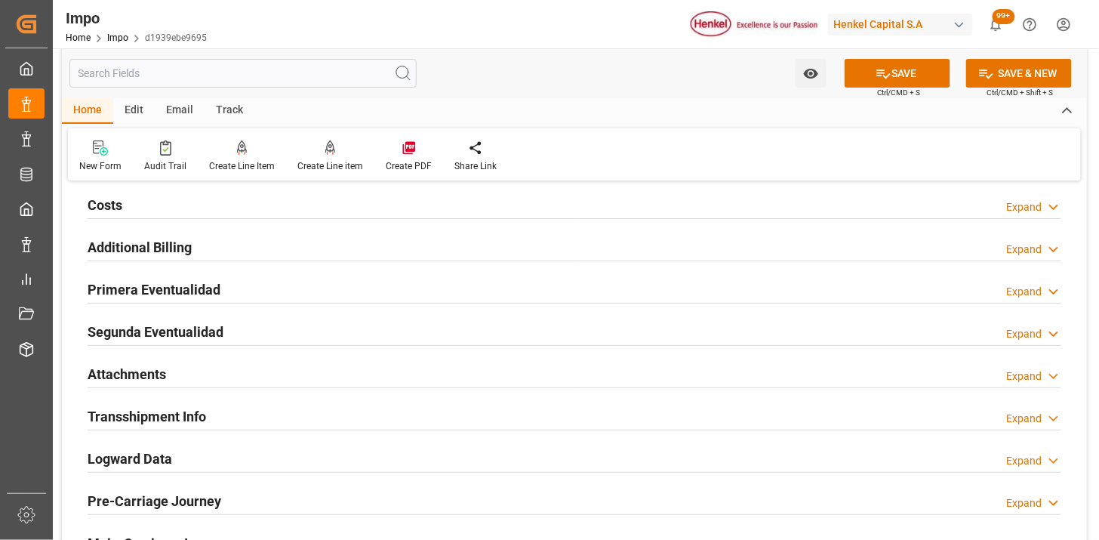
click at [322, 291] on div "Primera Eventualidad Expand" at bounding box center [575, 288] width 974 height 29
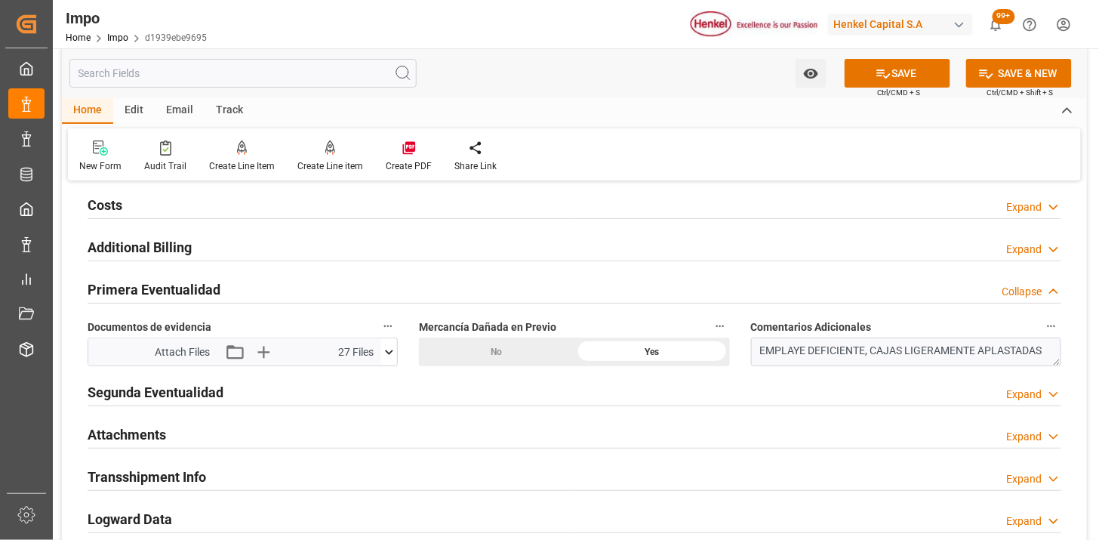
click at [319, 293] on div "Primera Eventualidad Collapse" at bounding box center [575, 288] width 974 height 29
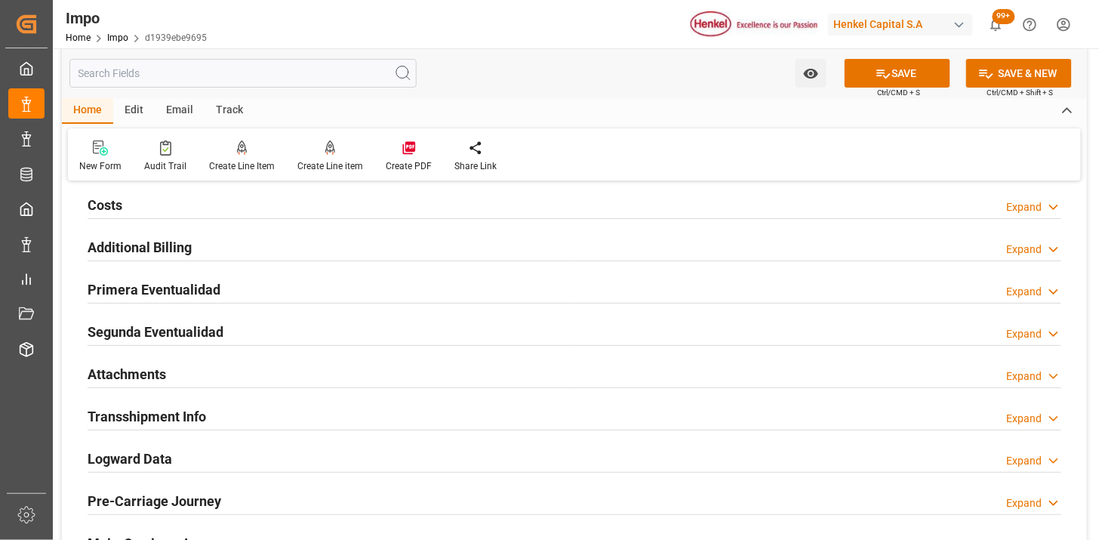
click at [180, 282] on h2 "Primera Eventualidad" at bounding box center [154, 289] width 133 height 20
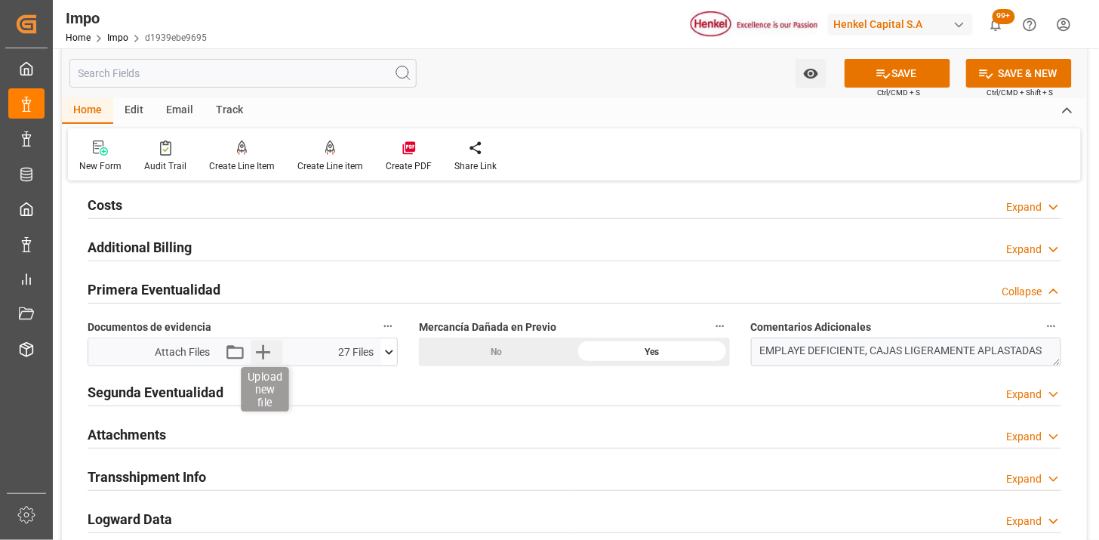
click at [263, 356] on icon "button" at bounding box center [263, 352] width 14 height 14
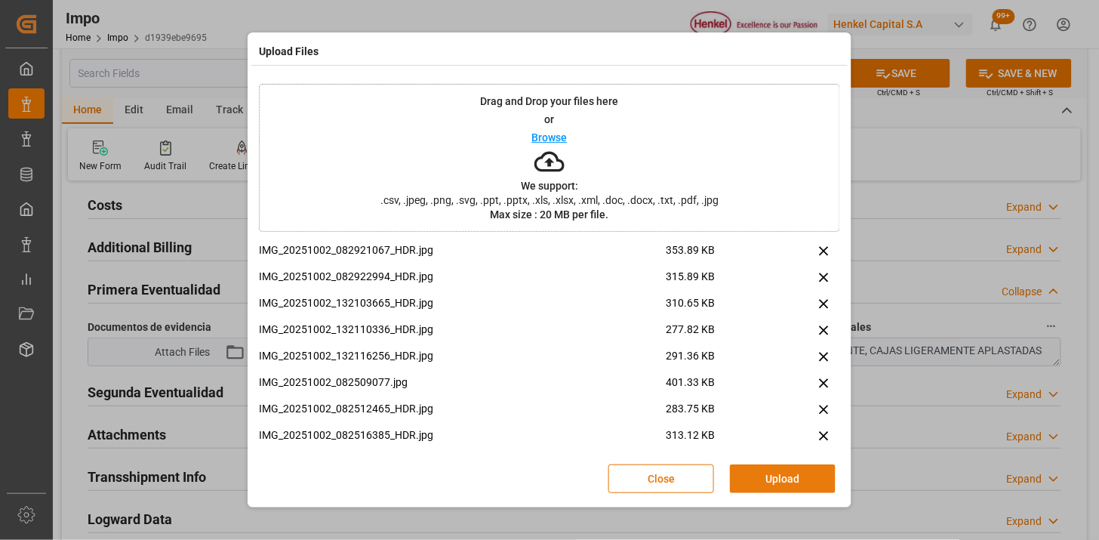
click at [757, 478] on button "Upload" at bounding box center [783, 478] width 106 height 29
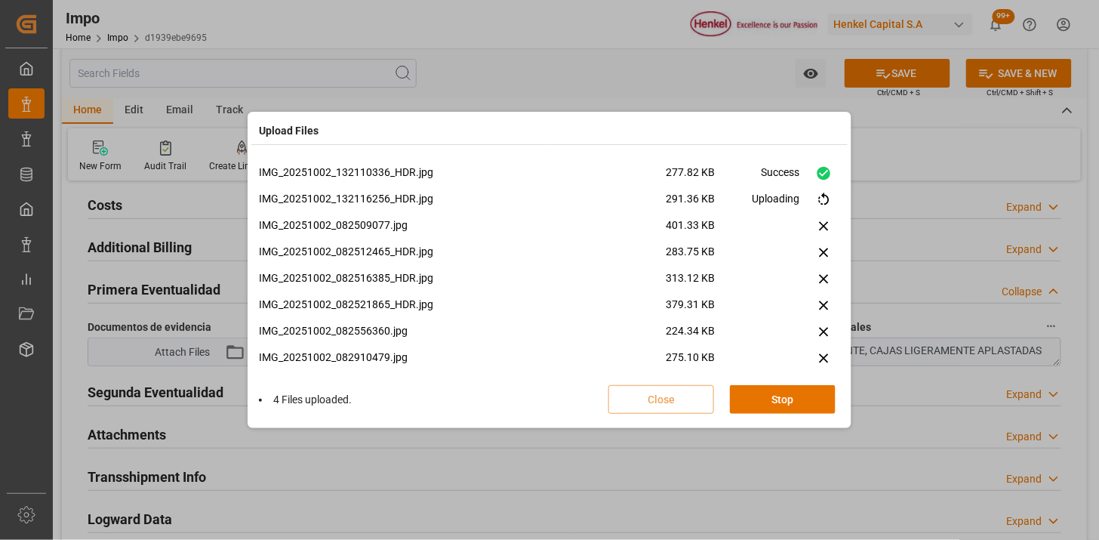
scroll to position [142, 0]
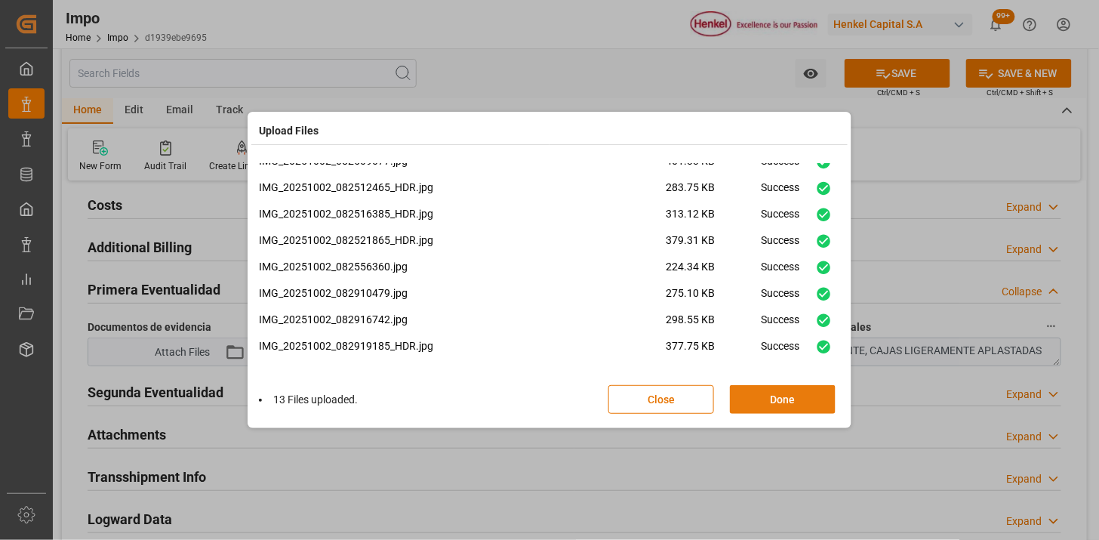
click at [763, 404] on button "Done" at bounding box center [783, 399] width 106 height 29
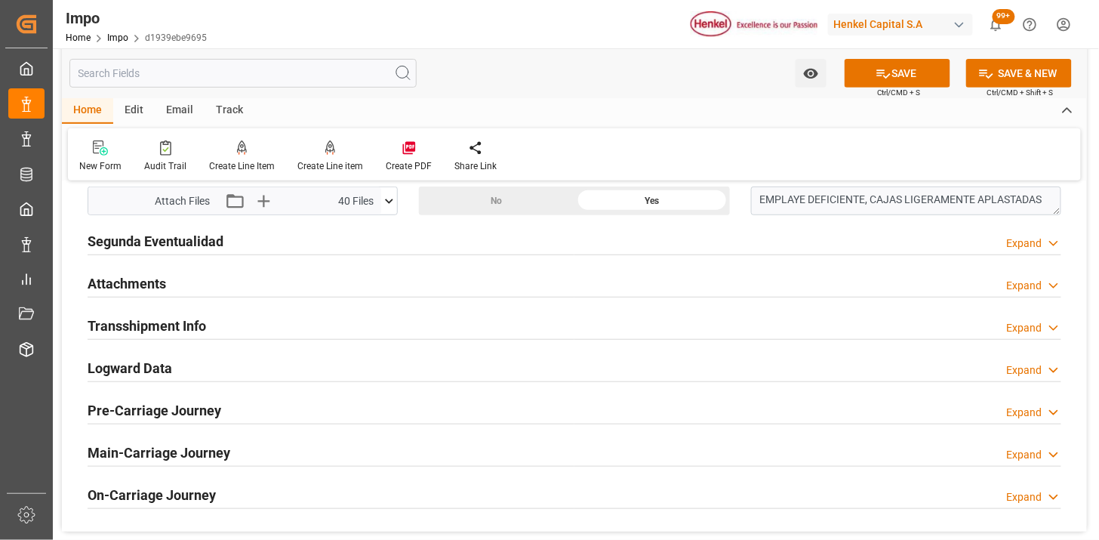
scroll to position [1845, 0]
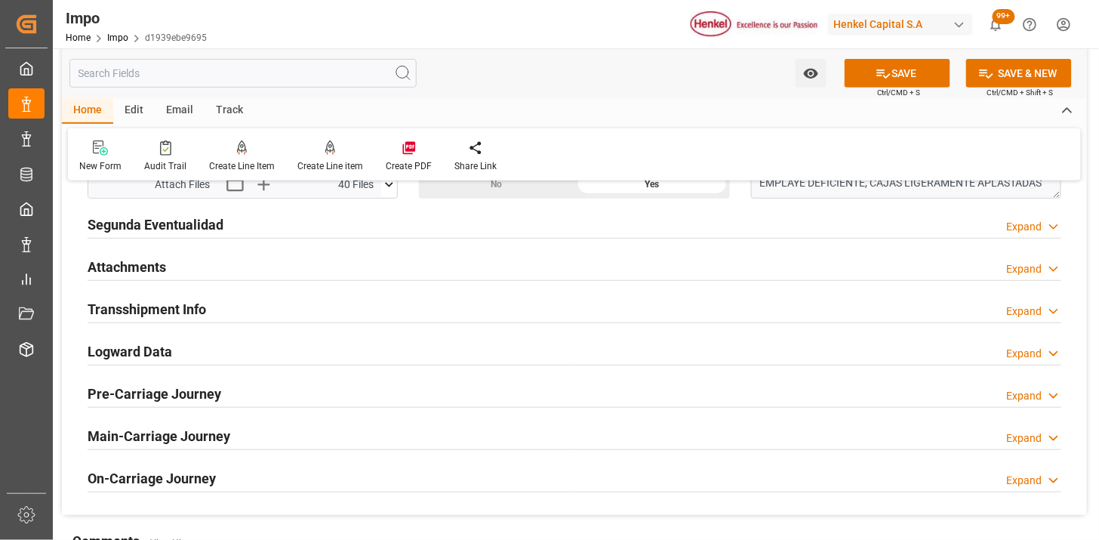
drag, startPoint x: 171, startPoint y: 259, endPoint x: 308, endPoint y: 370, distance: 176.0
click at [171, 260] on div "Attachments Expand" at bounding box center [575, 265] width 974 height 29
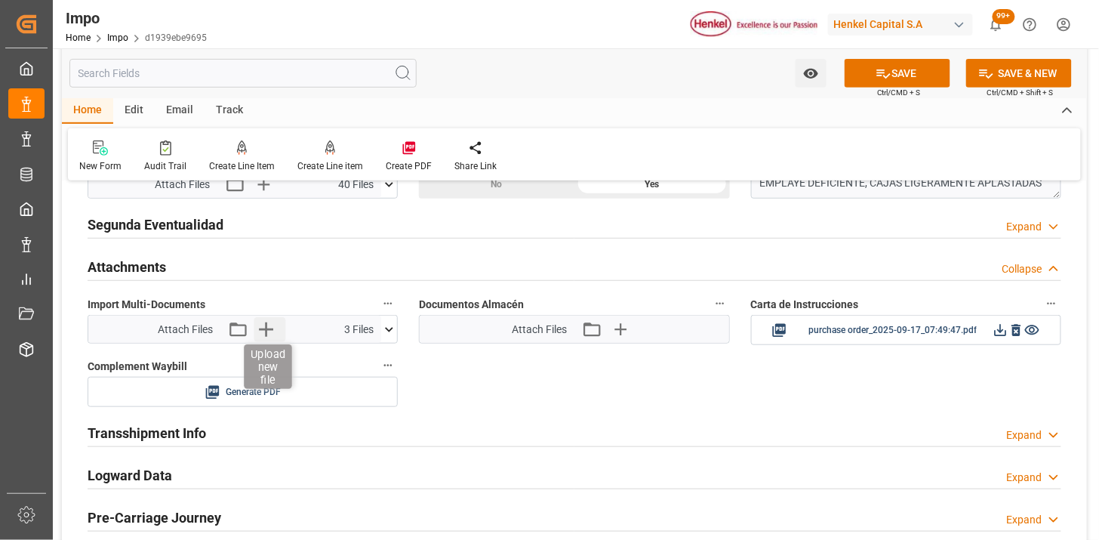
click at [267, 332] on icon "button" at bounding box center [266, 329] width 24 height 24
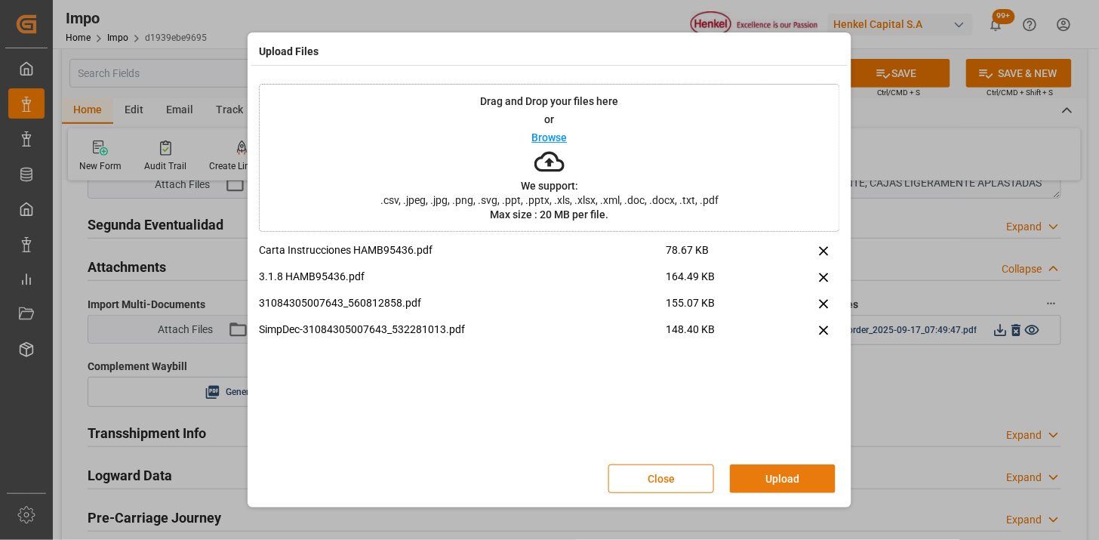
click at [763, 470] on button "Upload" at bounding box center [783, 478] width 106 height 29
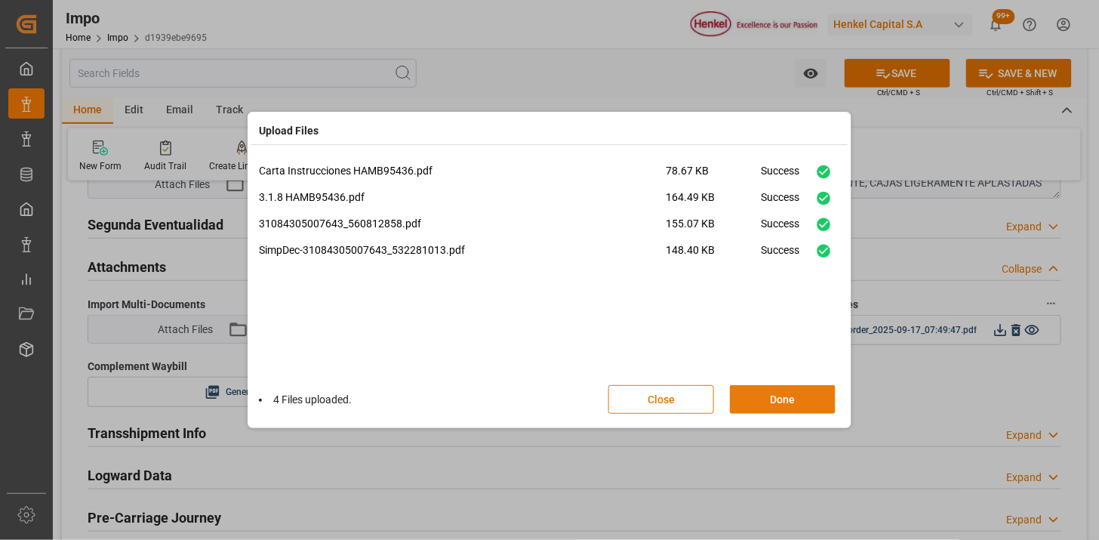
click at [730, 402] on button "Done" at bounding box center [783, 399] width 106 height 29
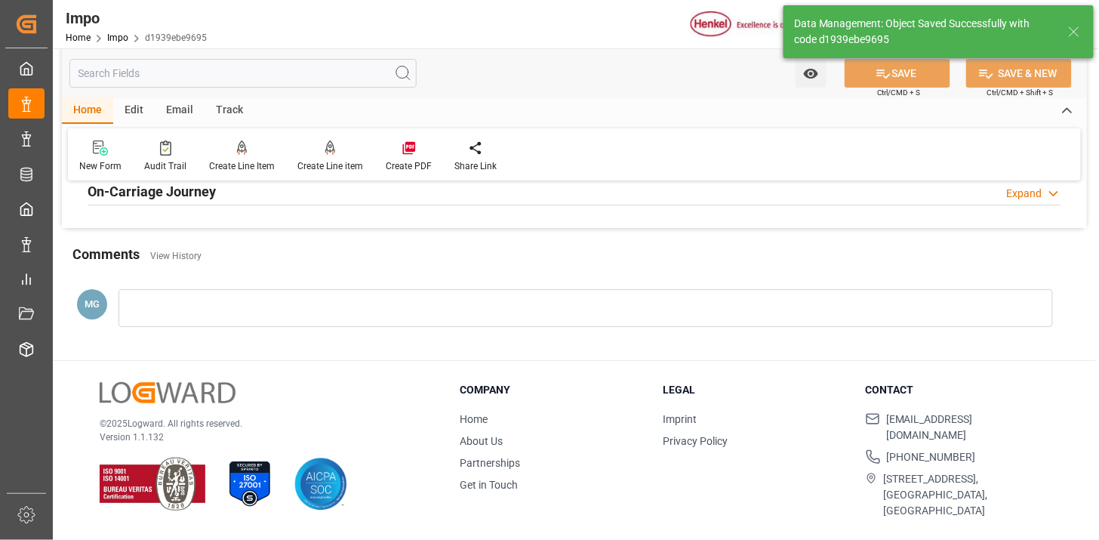
scroll to position [1322, 0]
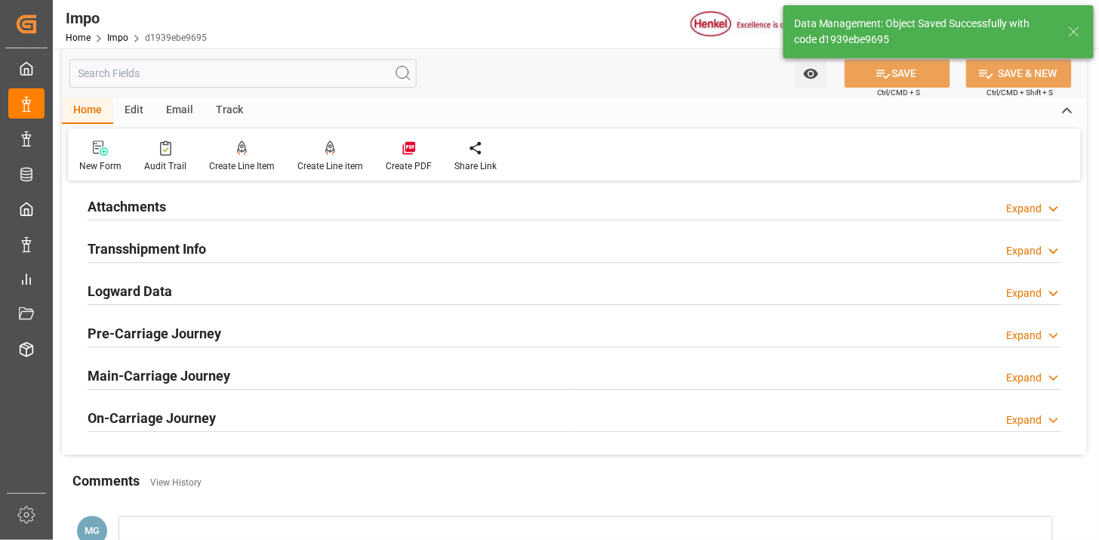
drag, startPoint x: 211, startPoint y: 208, endPoint x: 555, endPoint y: 333, distance: 365.7
click at [211, 207] on div "Attachments Expand" at bounding box center [575, 205] width 974 height 29
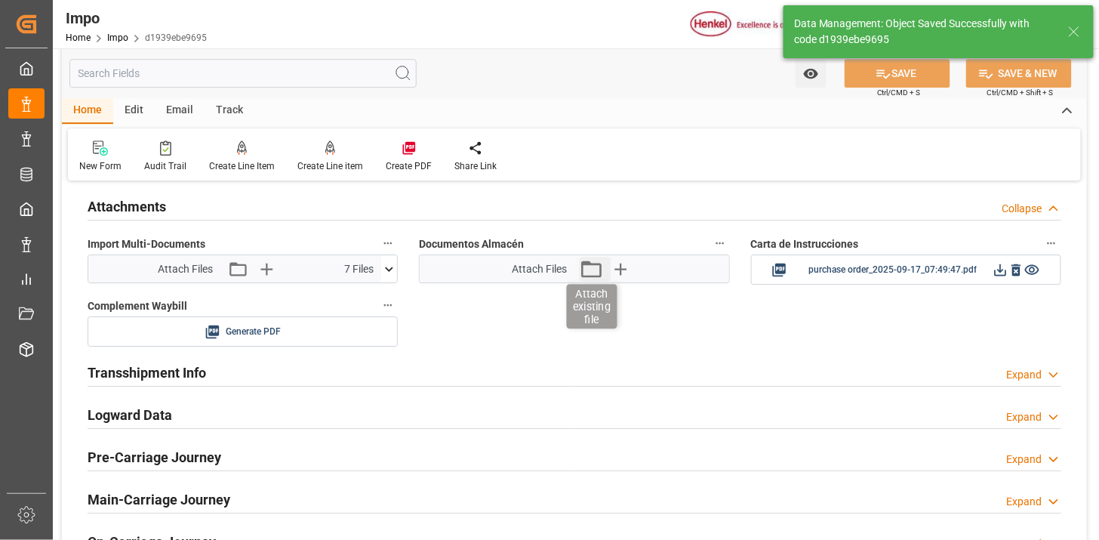
click at [590, 275] on icon "button" at bounding box center [591, 269] width 24 height 24
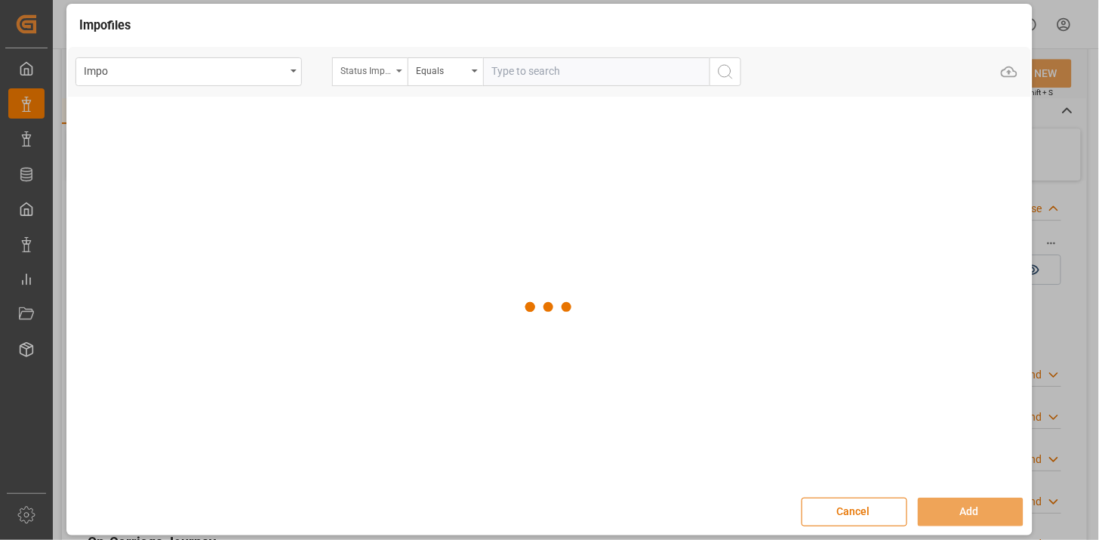
click at [372, 77] on div "Status Importación" at bounding box center [366, 68] width 51 height 17
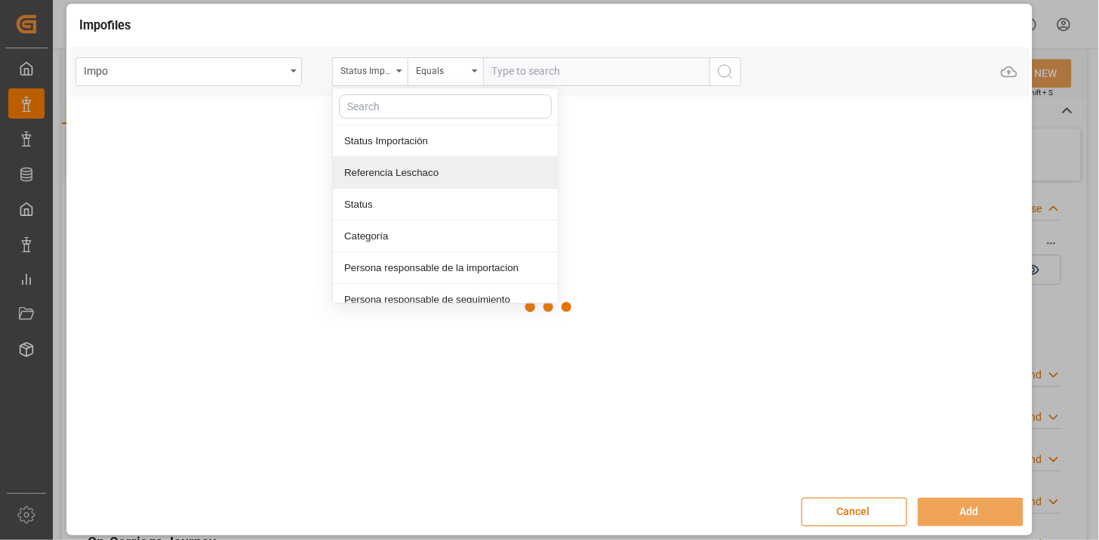
click at [416, 171] on div "Referencia Leschaco" at bounding box center [445, 173] width 225 height 32
click at [510, 81] on input "text" at bounding box center [596, 71] width 227 height 29
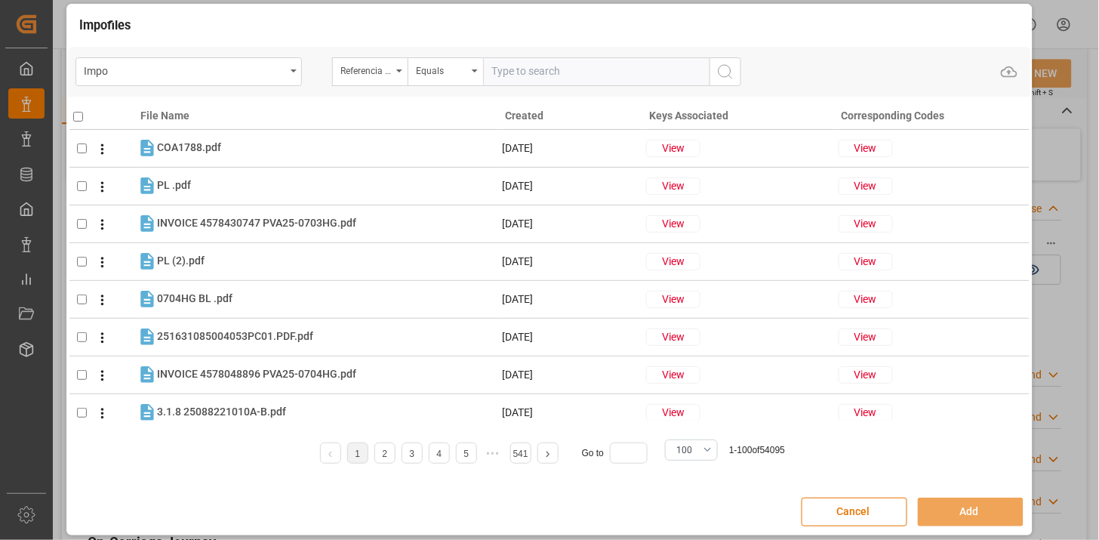
paste input "251015080062"
type input "251015080062"
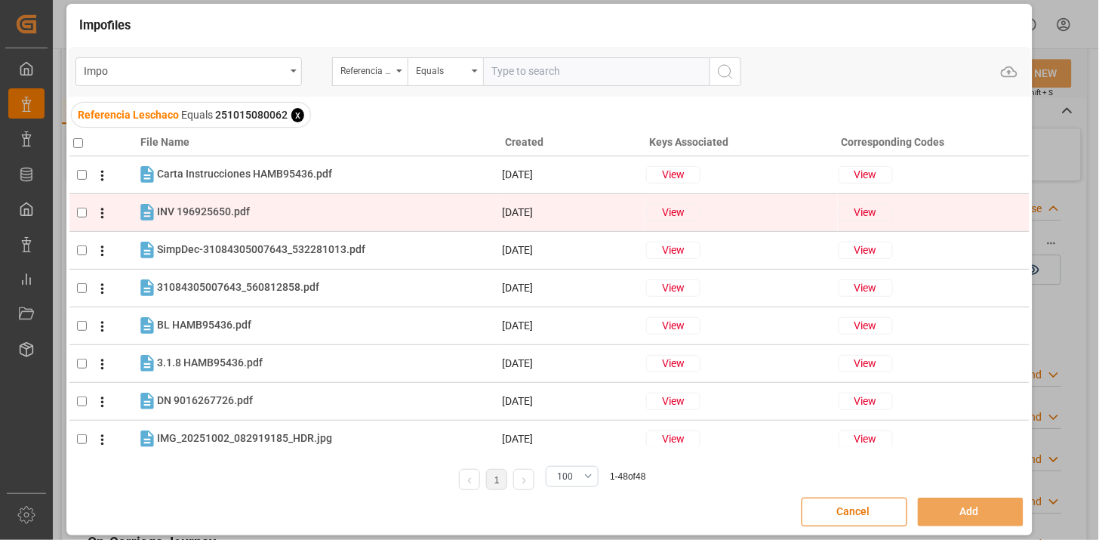
click at [265, 223] on tr "INV 196925650.pdf INV 196925650.pdf [DATE] View View" at bounding box center [549, 212] width 960 height 38
checkbox input "true"
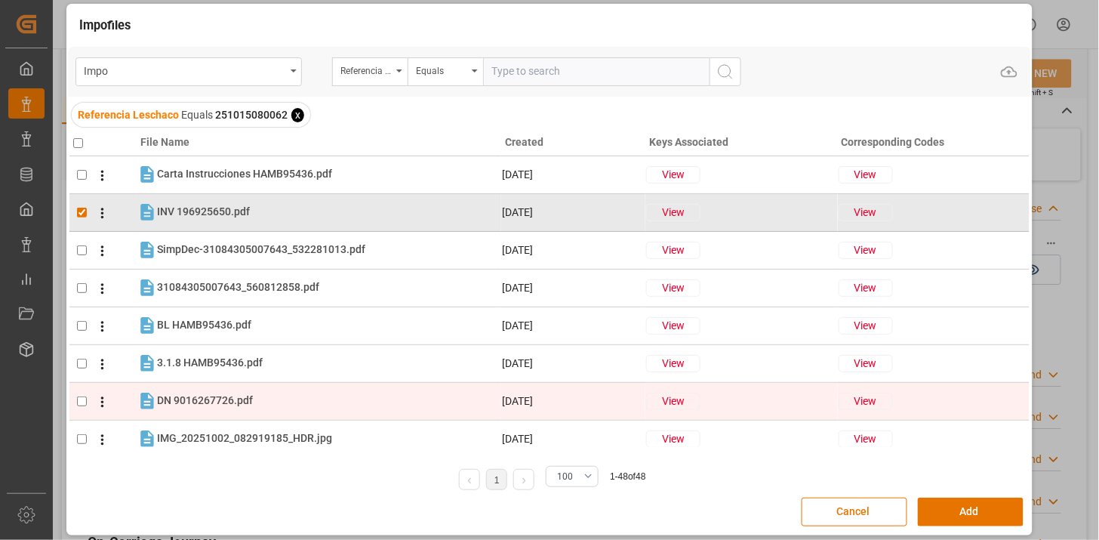
click at [253, 406] on div "DN 9016267726.pdf DN 9016267726.pdf" at bounding box center [329, 401] width 344 height 20
checkbox input "true"
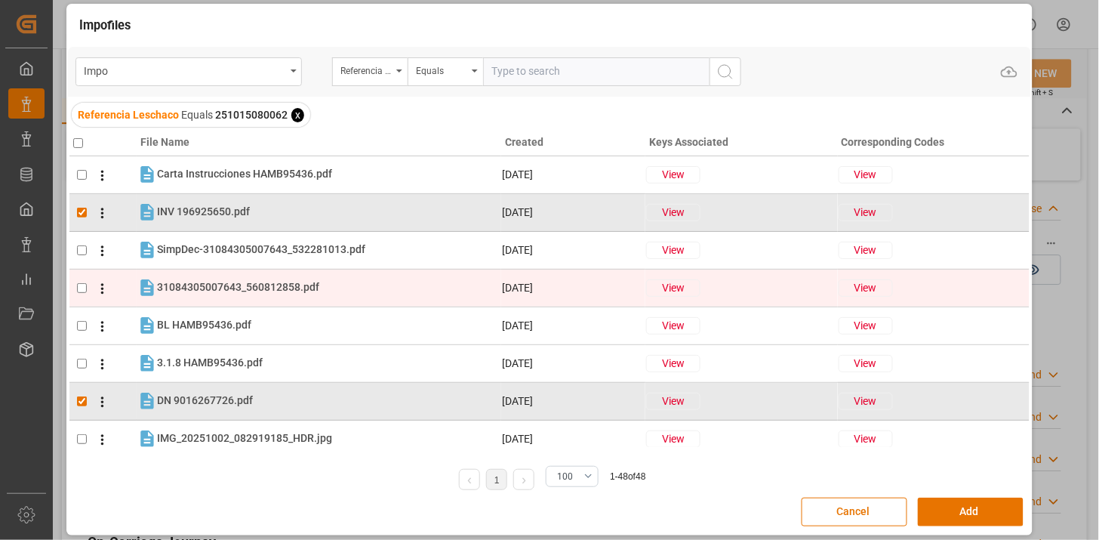
drag, startPoint x: 288, startPoint y: 299, endPoint x: 289, endPoint y: 278, distance: 21.2
click at [287, 298] on tr "31084305007643_560812858.pdf 31084305007643_560812858.pdf [DATE] View View" at bounding box center [549, 288] width 960 height 38
checkbox input "true"
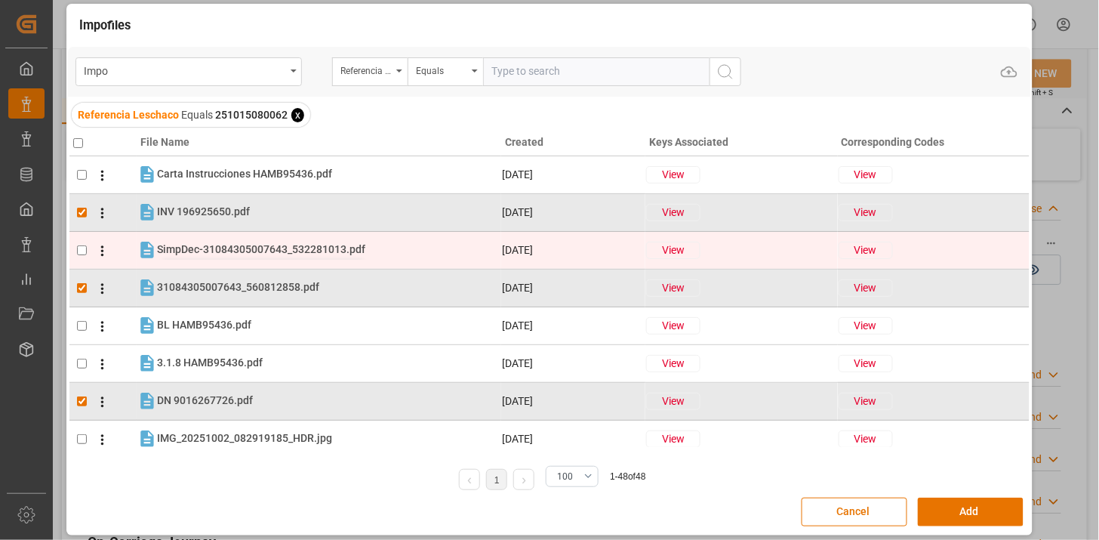
click at [289, 254] on span "SimpDec-31084305007643_532281013.pdf" at bounding box center [261, 249] width 208 height 12
checkbox input "true"
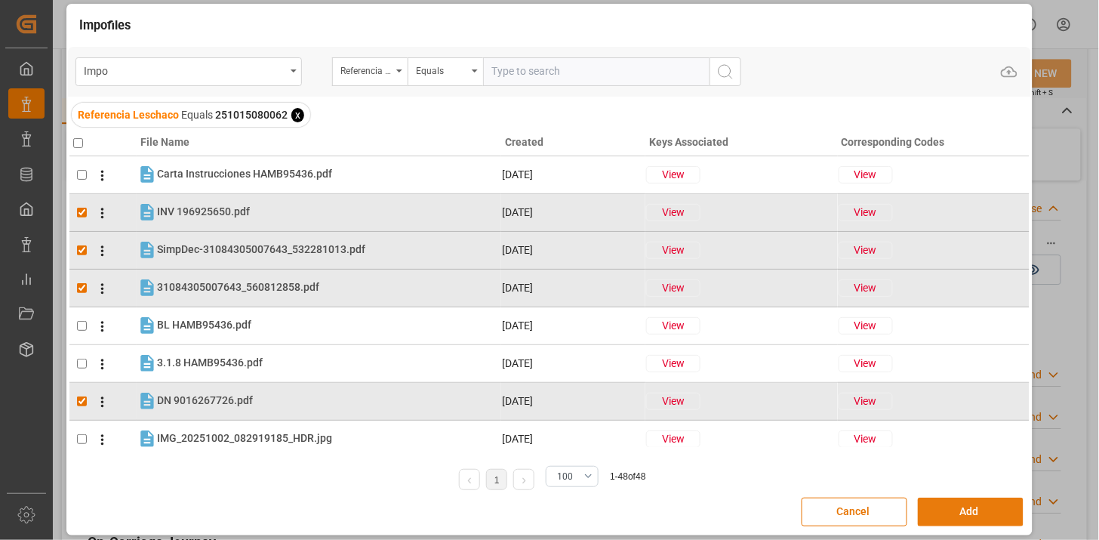
click at [953, 522] on button "Add" at bounding box center [971, 512] width 106 height 29
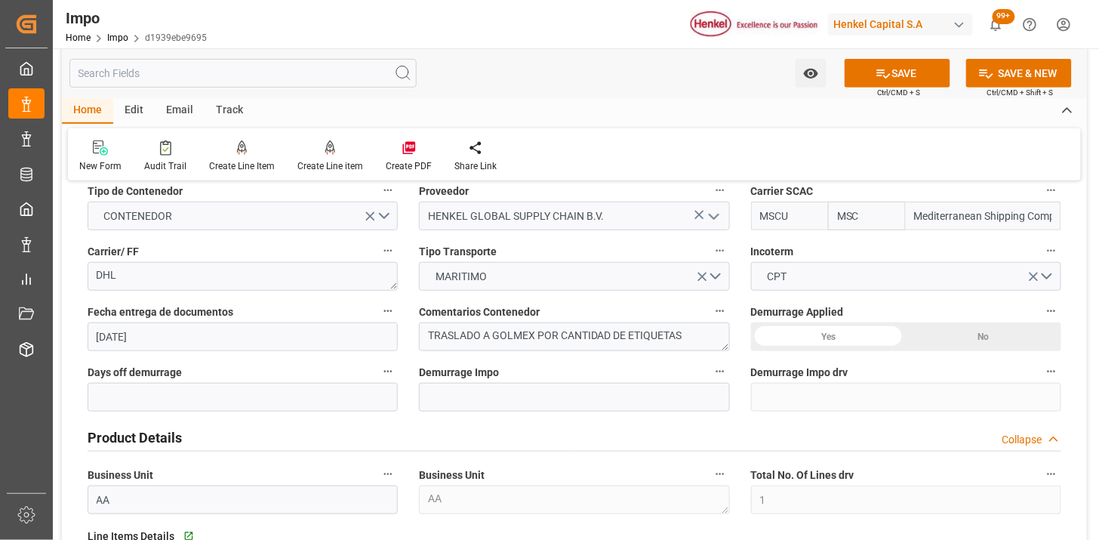
scroll to position [251, 0]
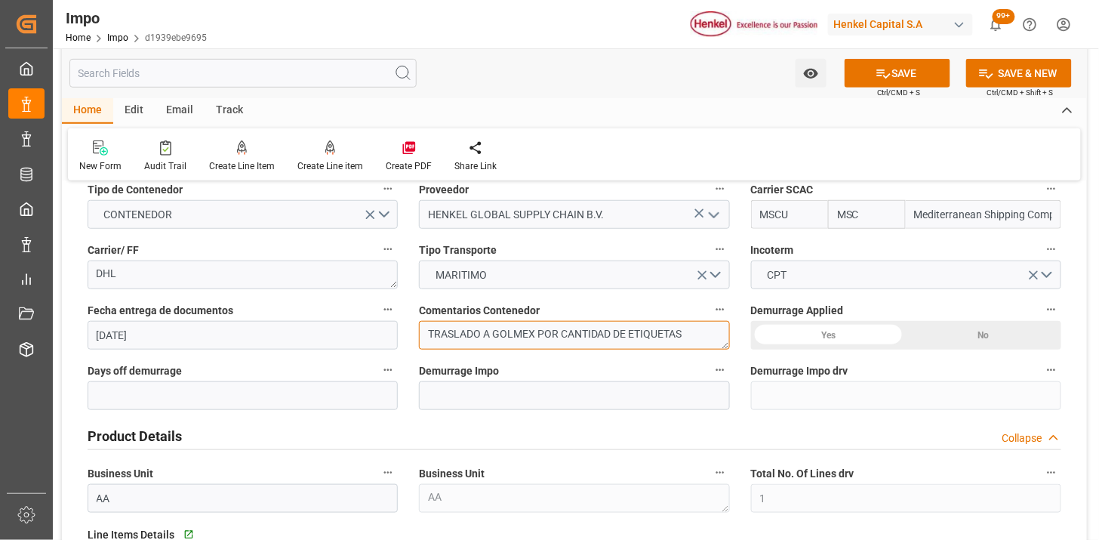
click at [704, 336] on textarea "TRASLADO A GOLMEX POR CANTIDAD DE ETIQUETAS" at bounding box center [574, 335] width 310 height 29
type textarea "DESPACHO A [GEOGRAPHIC_DATA][PERSON_NAME] POR IMO Y COSTOS (INVENTARIO) || TRAS…"
